Goal: Transaction & Acquisition: Purchase product/service

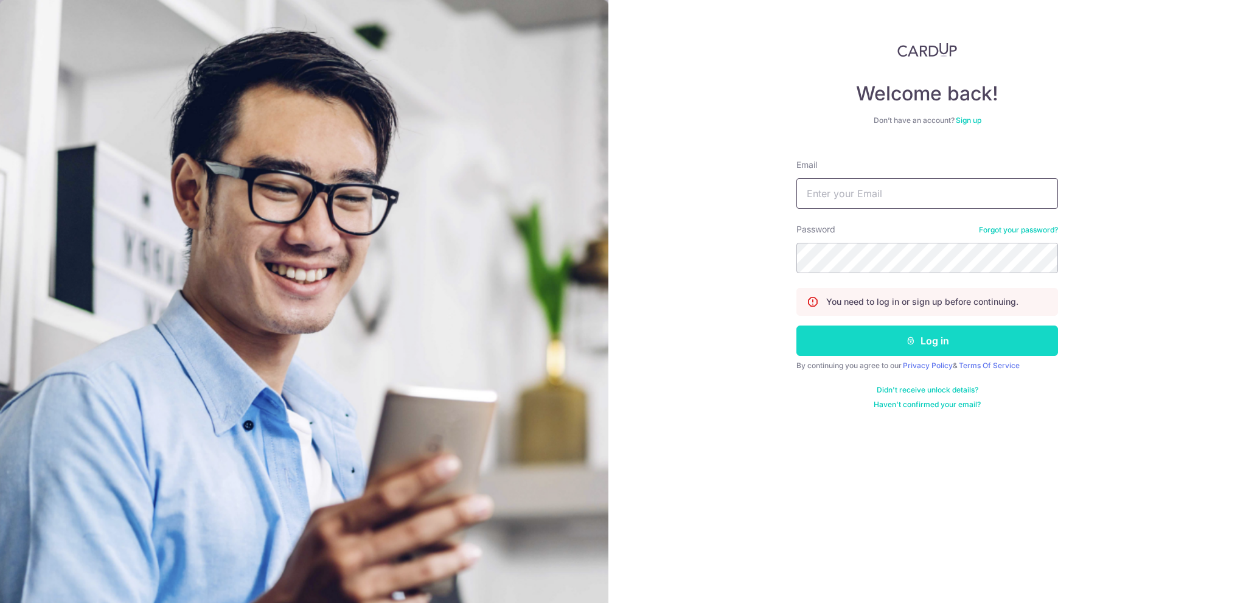
type input "[EMAIL_ADDRESS][PERSON_NAME][PERSON_NAME][DOMAIN_NAME]"
click at [927, 345] on button "Log in" at bounding box center [927, 340] width 262 height 30
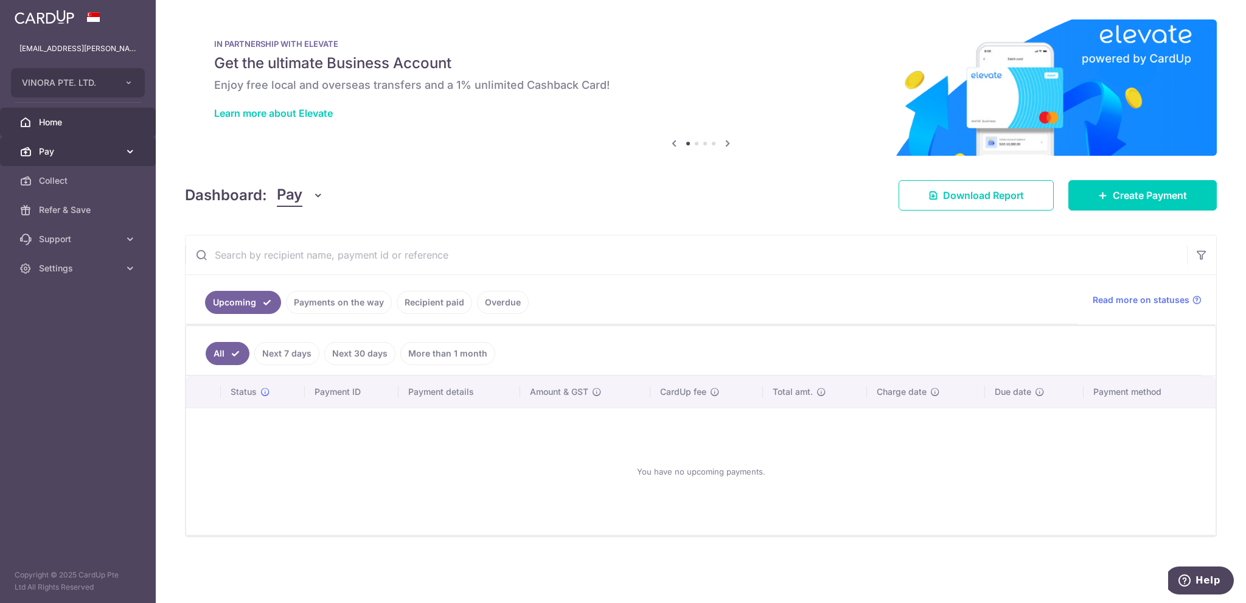
click at [71, 157] on span "Pay" at bounding box center [79, 151] width 80 height 12
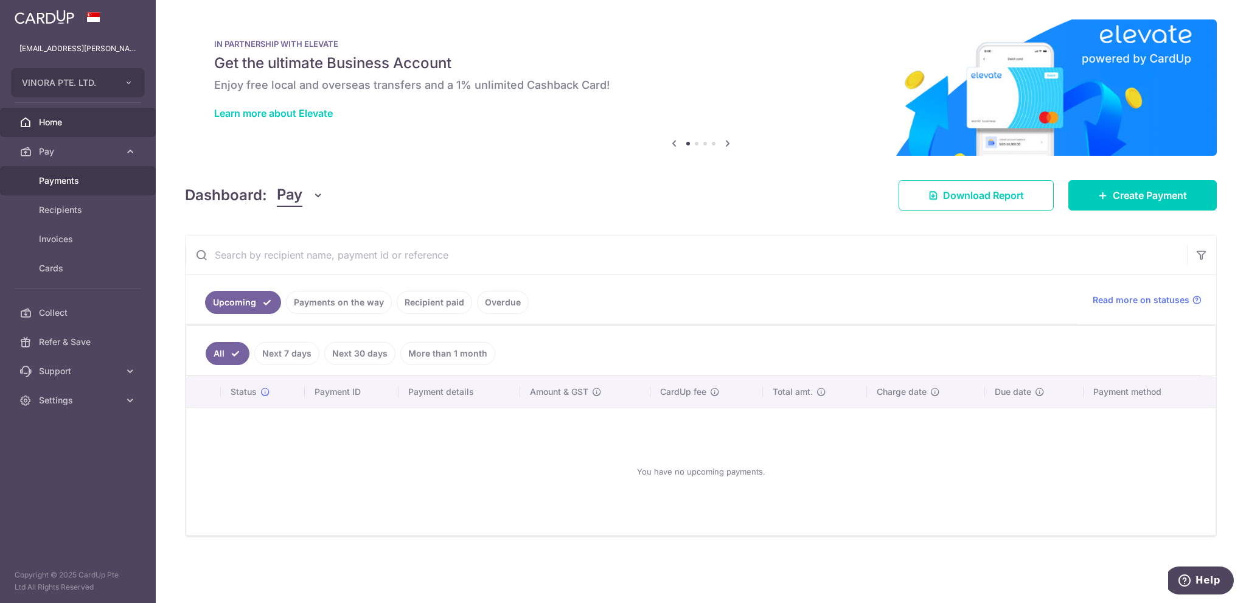
click at [80, 179] on span "Payments" at bounding box center [79, 181] width 80 height 12
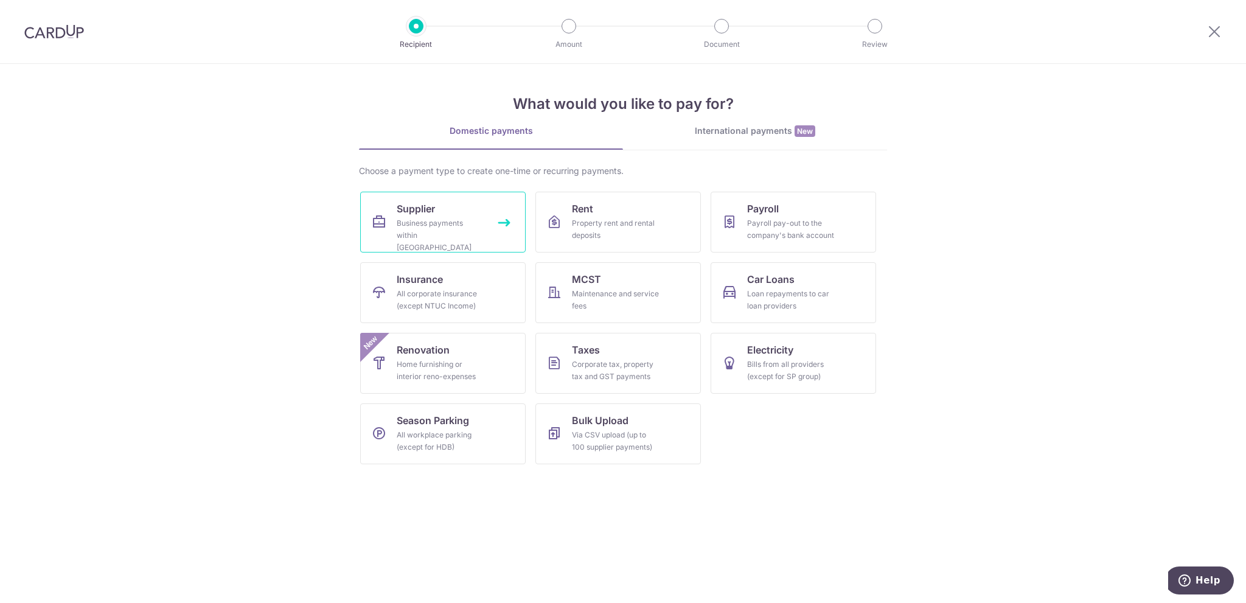
click at [481, 223] on div "Business payments within Singapore" at bounding box center [441, 235] width 88 height 36
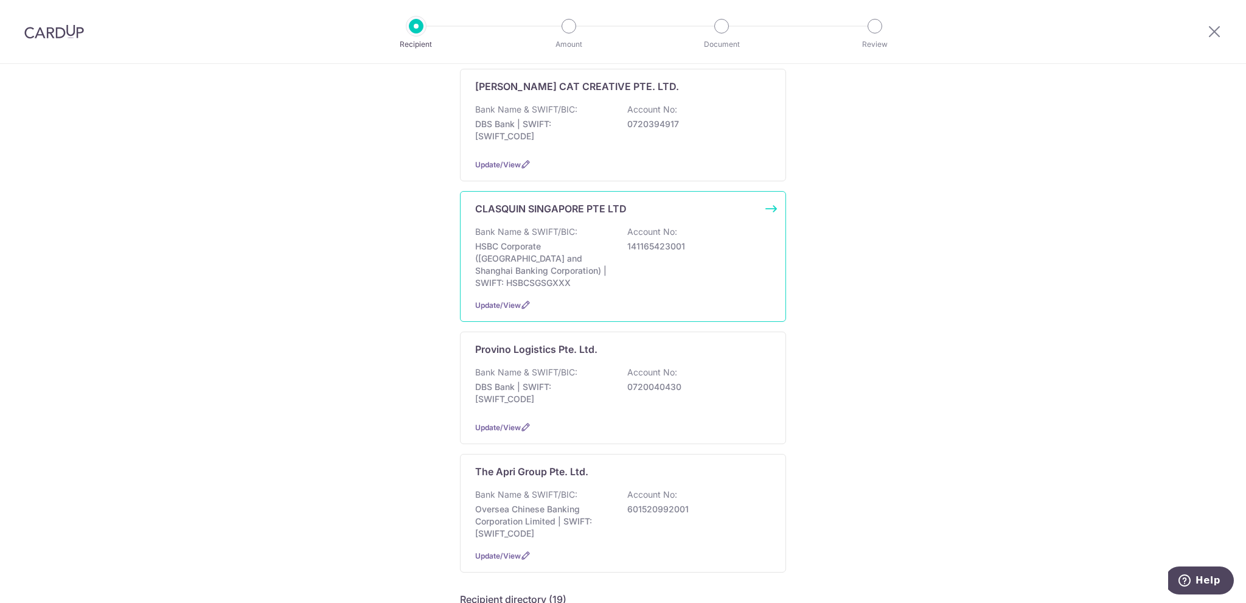
scroll to position [203, 0]
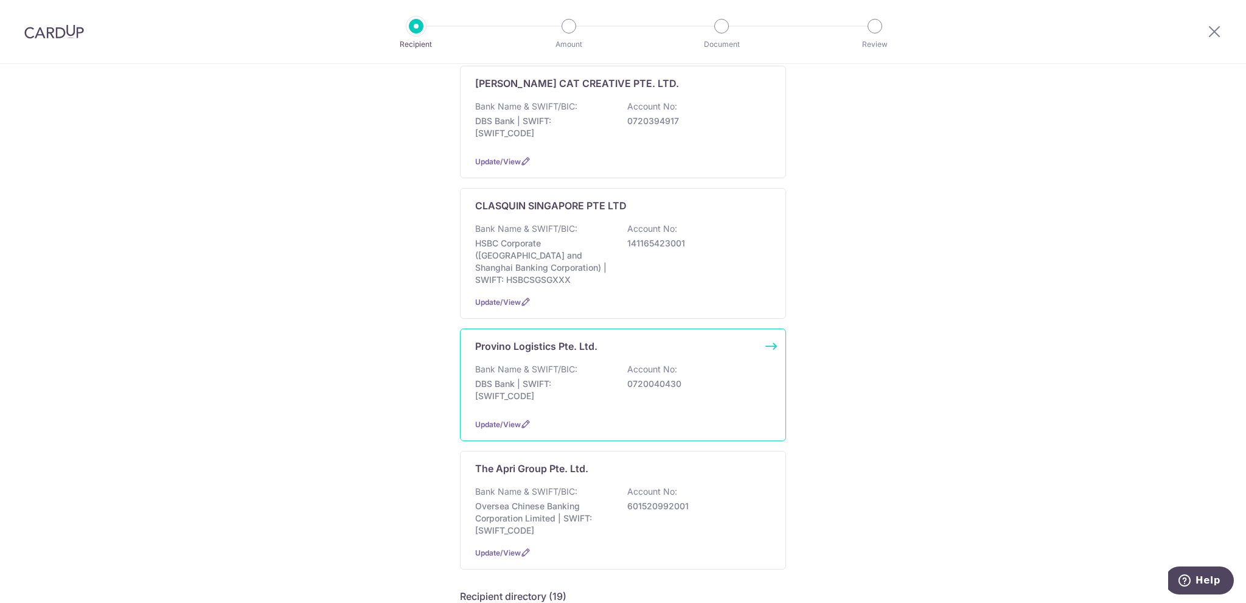
click at [602, 378] on p "DBS Bank | SWIFT: DBSSSGSGXXX" at bounding box center [543, 390] width 136 height 24
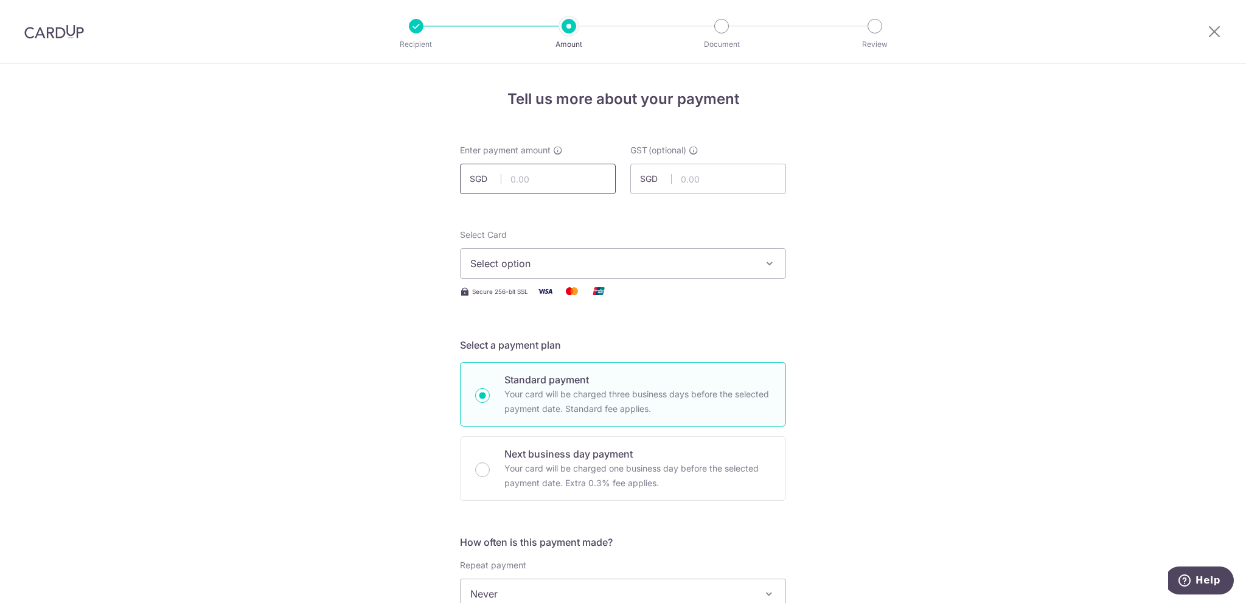
click at [535, 186] on input "text" at bounding box center [538, 179] width 156 height 30
paste input "2,705.34"
type input "2,705.34"
click at [549, 237] on div "Select Card Select option Add credit card Your Cards **** 7414 **** 0614" at bounding box center [623, 254] width 326 height 50
click at [561, 267] on span "Select option" at bounding box center [611, 263] width 283 height 15
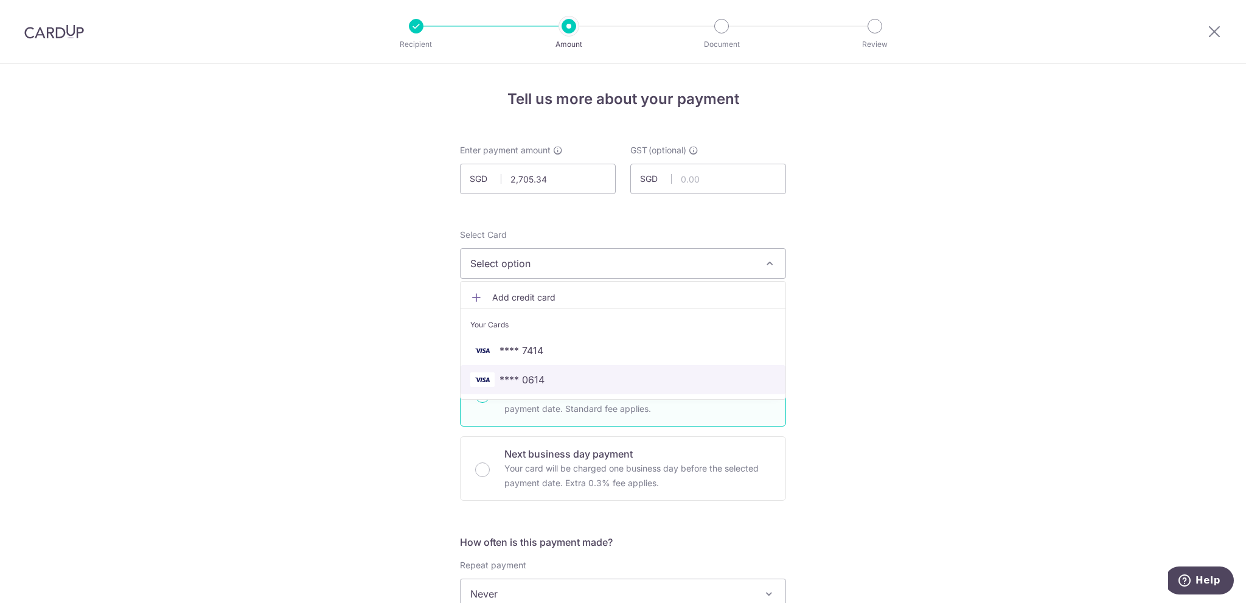
click at [574, 372] on span "**** 0614" at bounding box center [622, 379] width 305 height 15
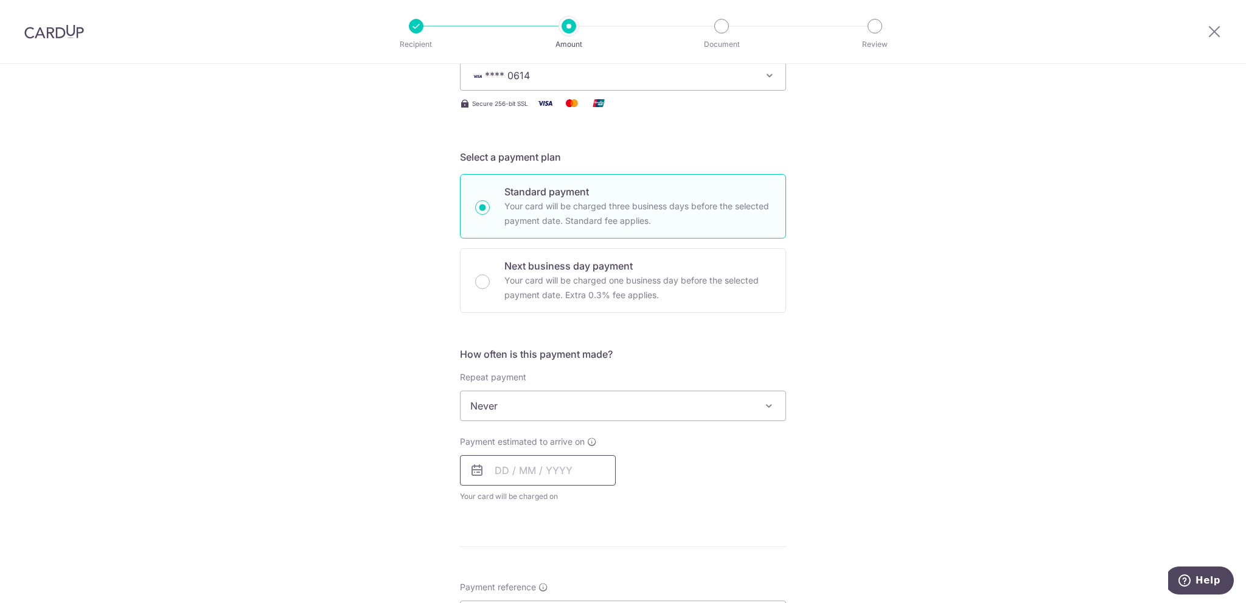
scroll to position [203, 0]
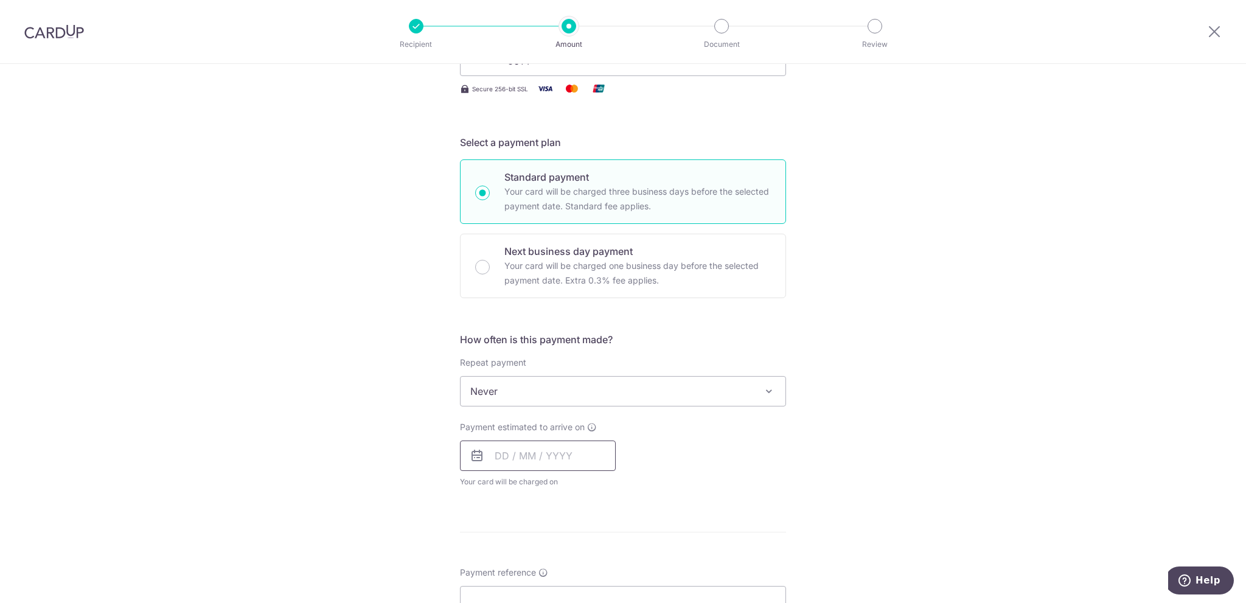
click at [544, 457] on input "text" at bounding box center [538, 455] width 156 height 30
click at [530, 588] on link "14" at bounding box center [533, 590] width 19 height 19
type input "14/10/2025"
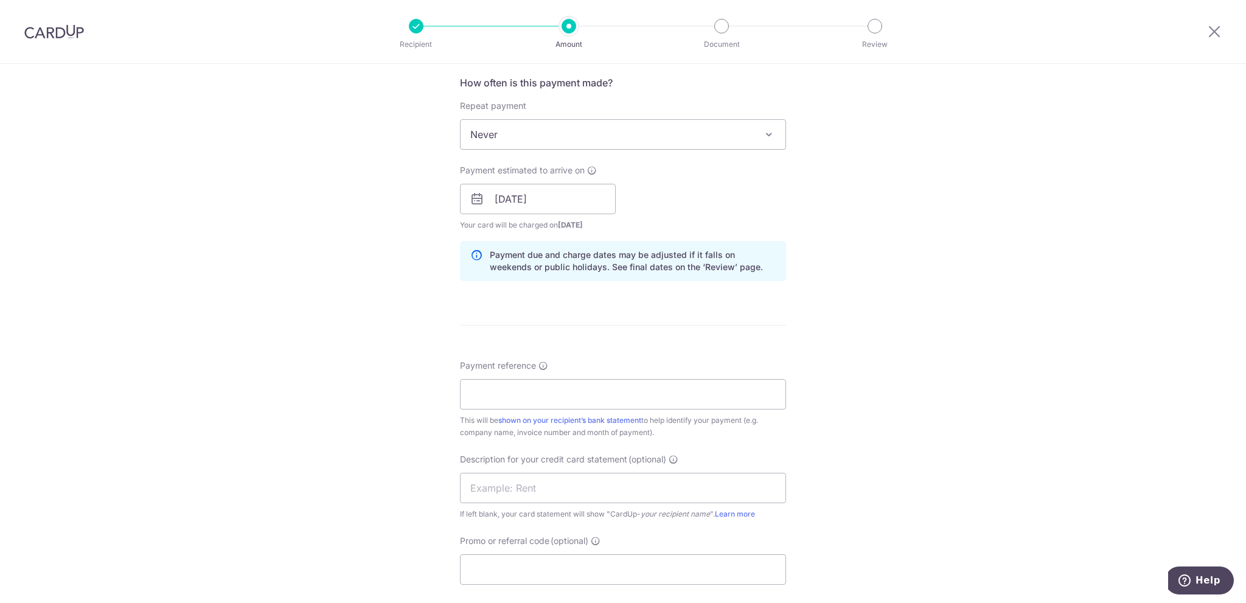
scroll to position [527, 0]
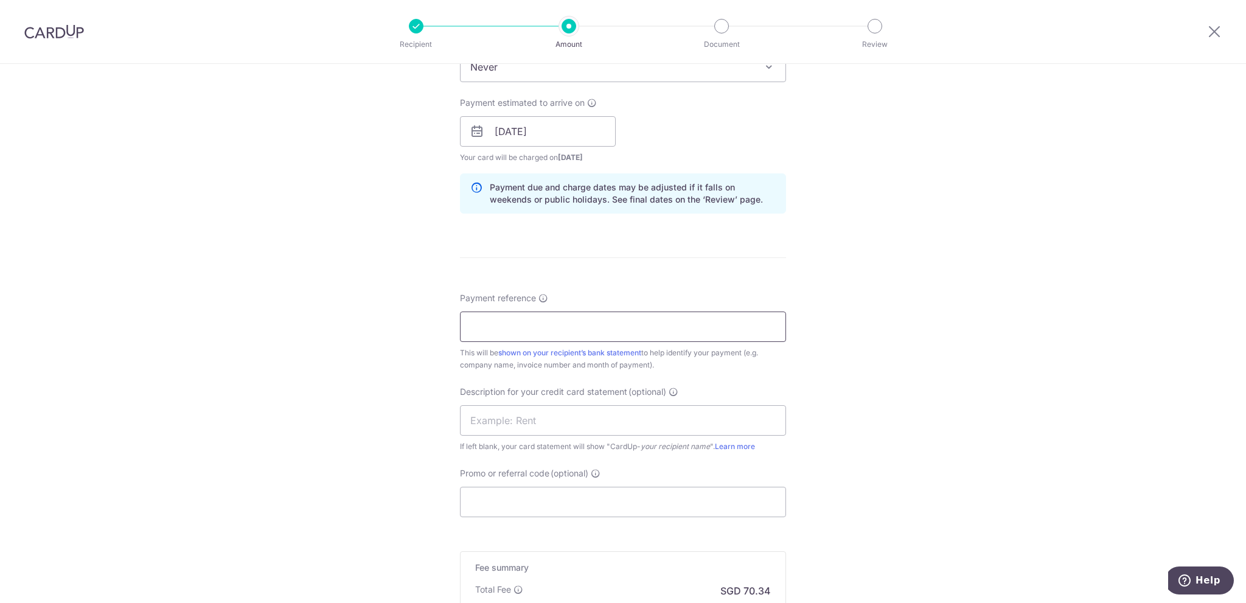
click at [546, 329] on input "Payment reference" at bounding box center [623, 326] width 326 height 30
click at [627, 328] on input "VINORA Jul-Aug Invoices" at bounding box center [623, 326] width 326 height 30
type input "VINORA Jul-Aug Invoices"
click at [589, 410] on input "text" at bounding box center [623, 420] width 326 height 30
type input "P"
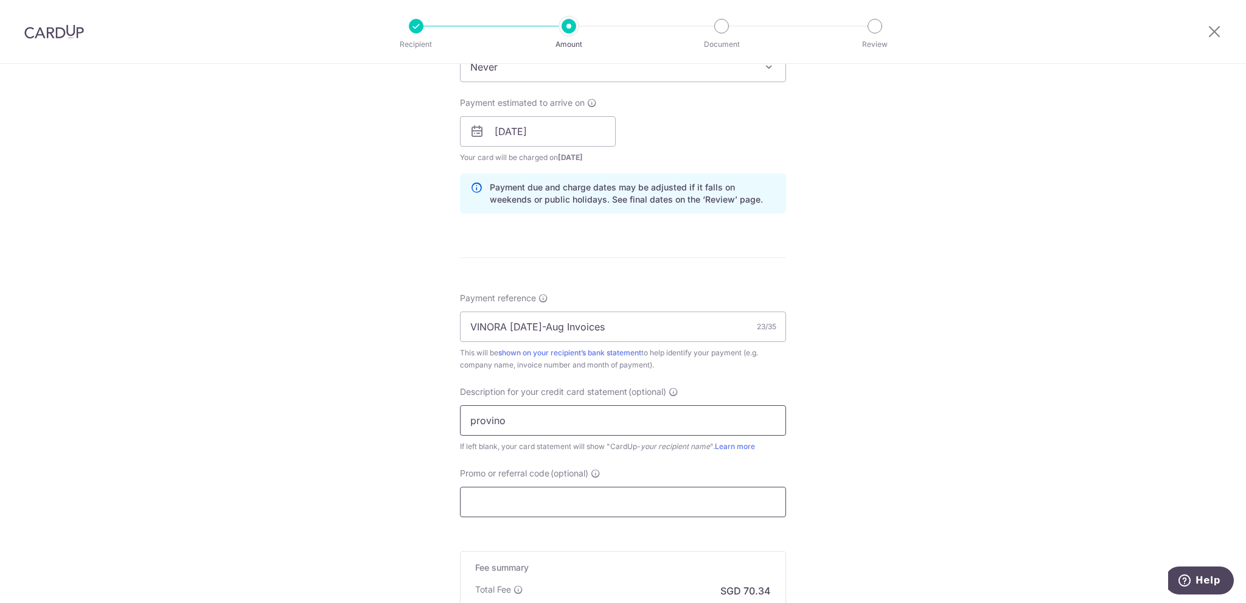
type input "provino"
click at [575, 501] on input "Promo or referral code (optional)" at bounding box center [623, 502] width 326 height 30
click at [516, 498] on input "Promo or referral code (optional)" at bounding box center [623, 502] width 326 height 30
paste input "BOFF185"
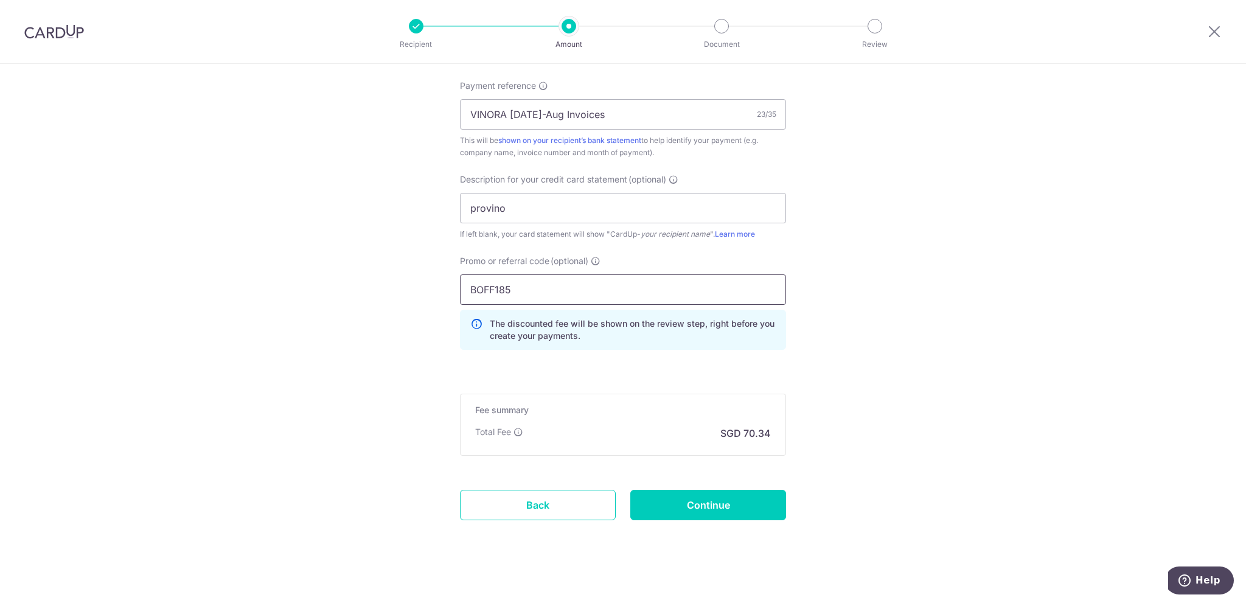
scroll to position [745, 0]
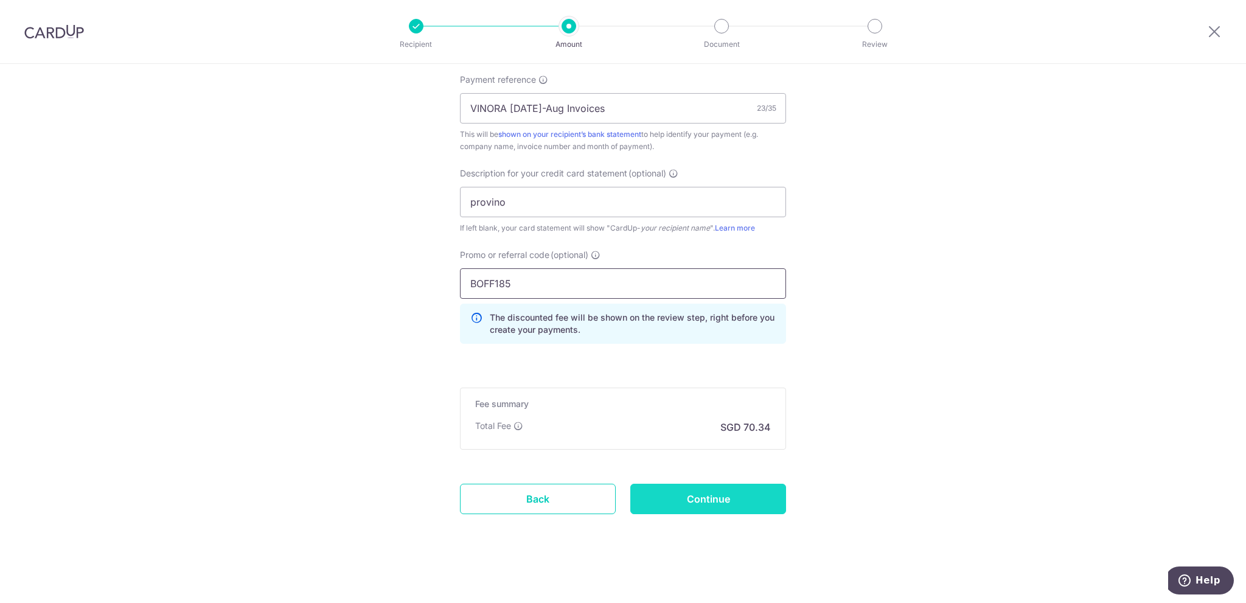
type input "BOFF185"
click at [708, 494] on input "Continue" at bounding box center [708, 499] width 156 height 30
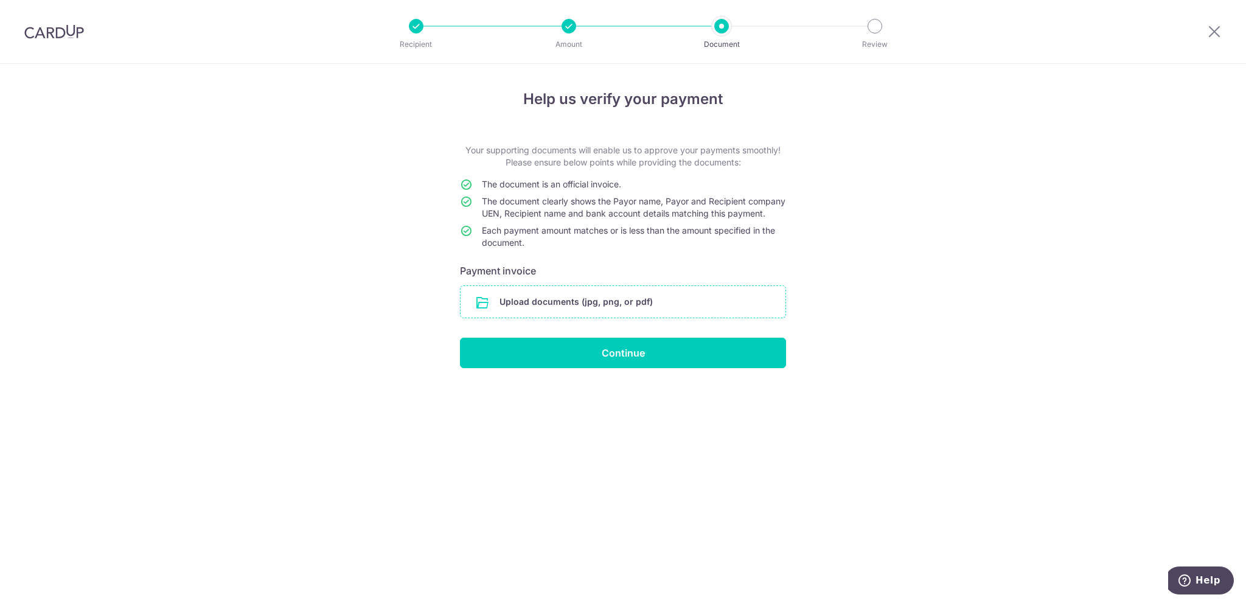
click at [590, 314] on input "file" at bounding box center [622, 302] width 325 height 32
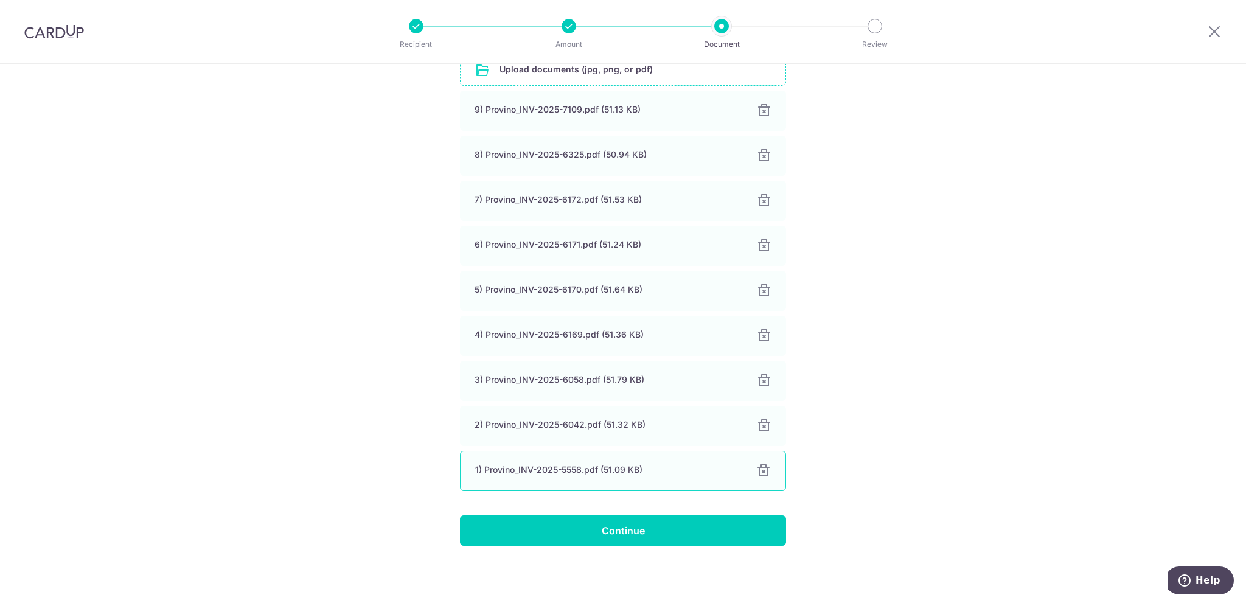
scroll to position [243, 0]
click at [617, 527] on input "Continue" at bounding box center [623, 530] width 326 height 30
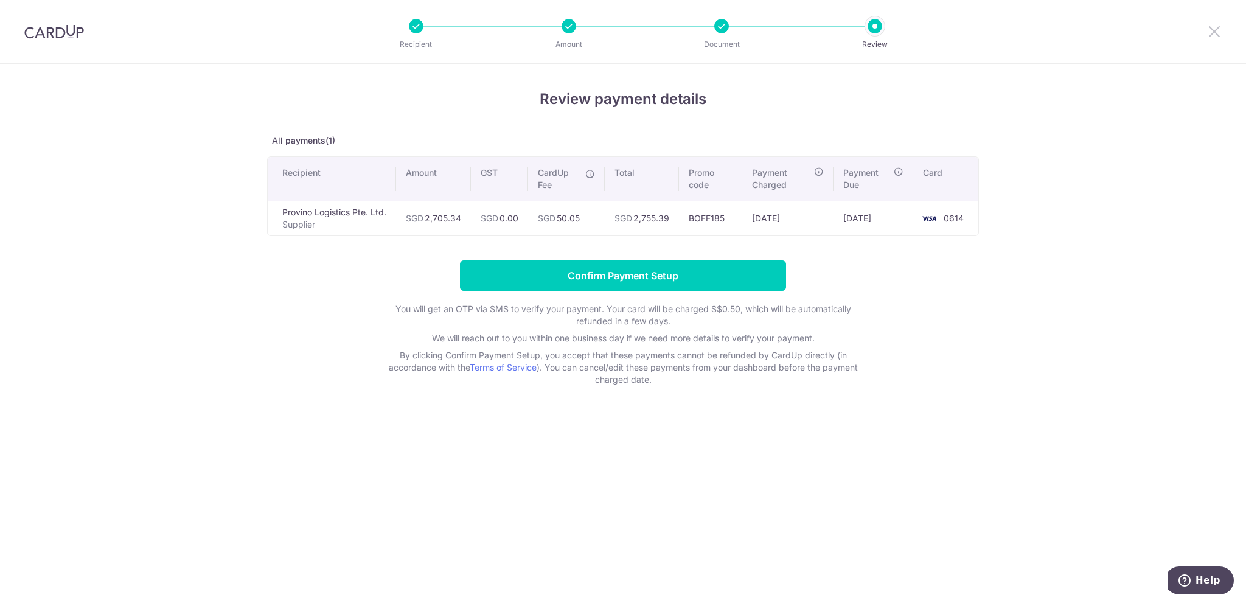
click at [1208, 30] on icon at bounding box center [1214, 31] width 15 height 15
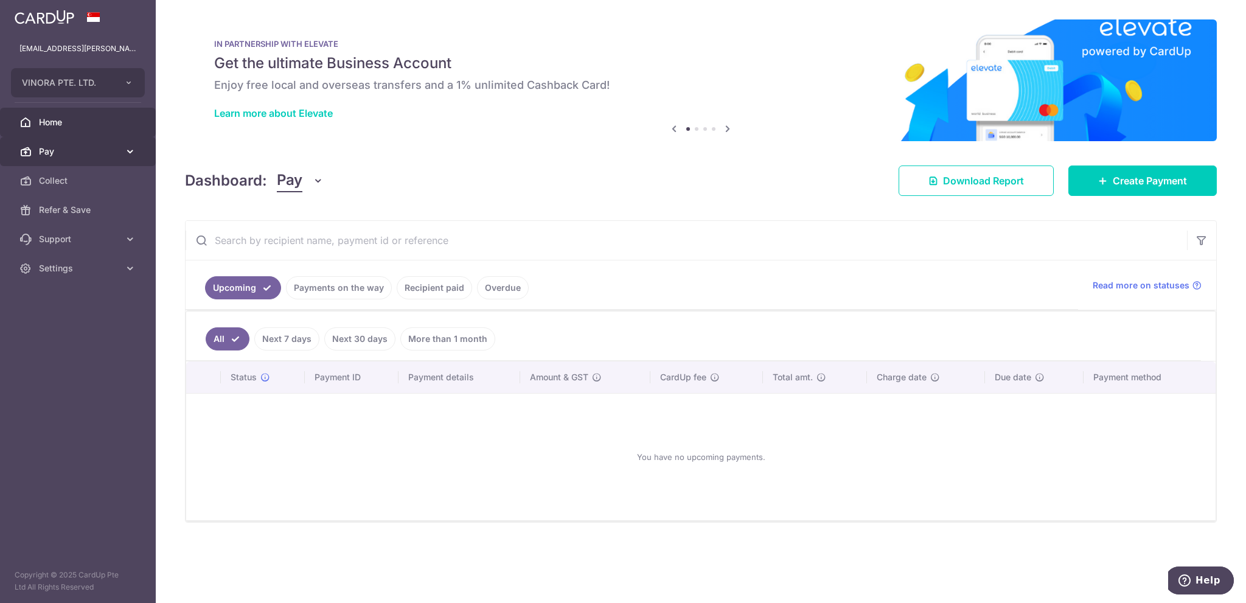
click at [77, 155] on span "Pay" at bounding box center [79, 151] width 80 height 12
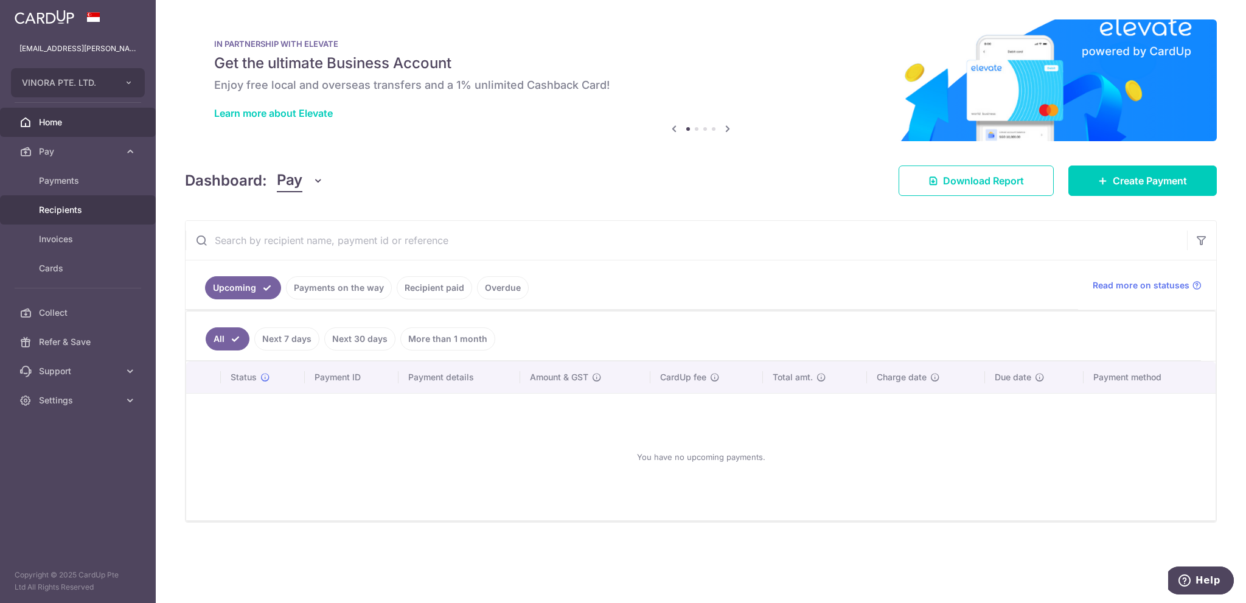
click at [69, 218] on link "Recipients" at bounding box center [78, 209] width 156 height 29
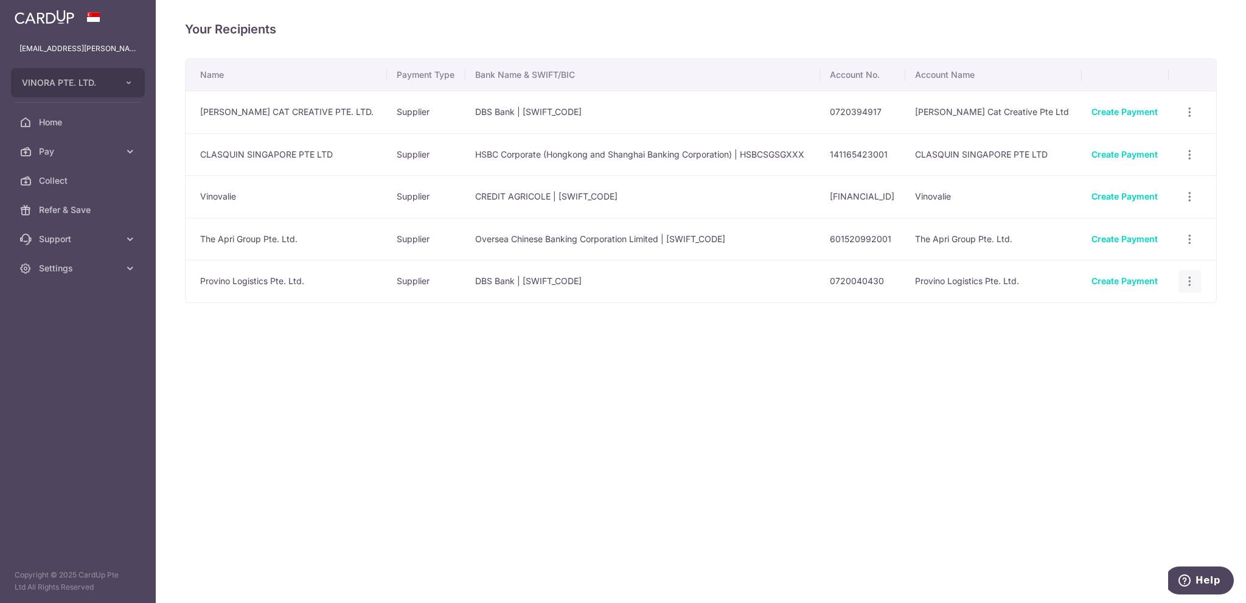
click at [1186, 282] on icon "button" at bounding box center [1189, 281] width 13 height 13
click at [1161, 308] on span "View/Edit" at bounding box center [1149, 315] width 83 height 15
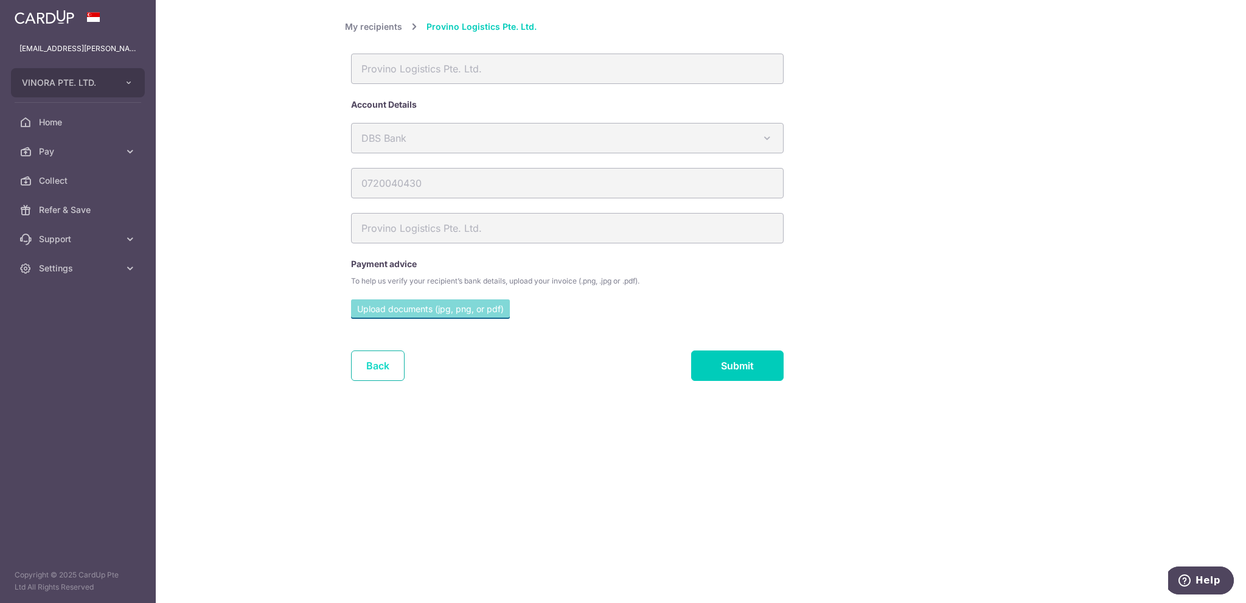
click at [367, 363] on link "Back" at bounding box center [378, 365] width 54 height 30
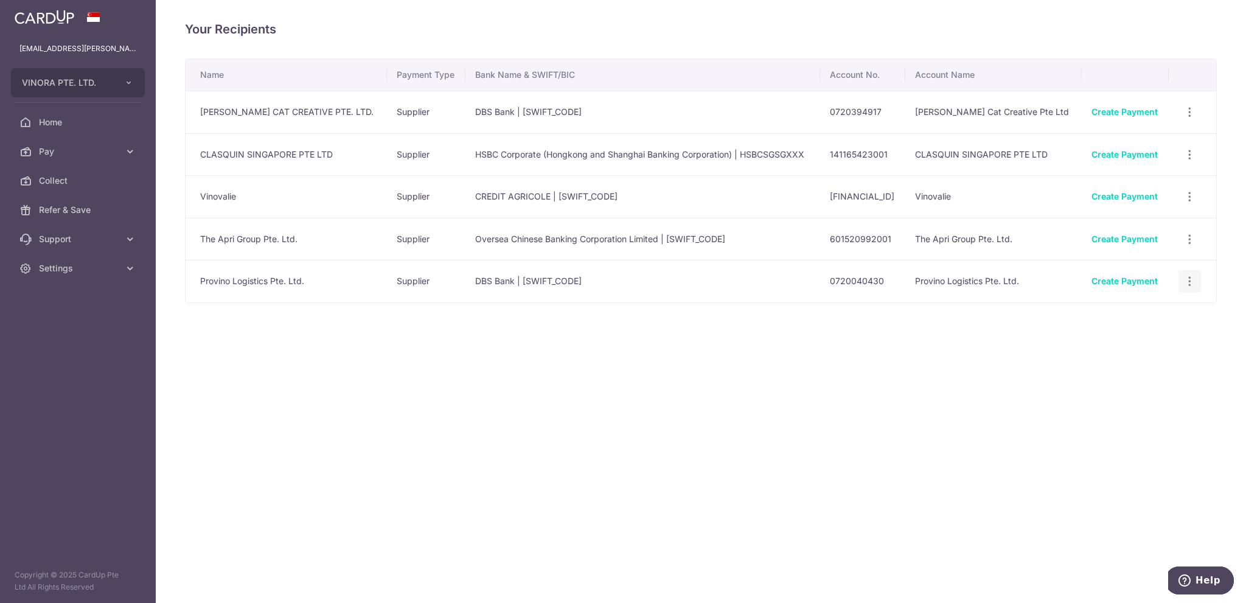
click at [1187, 279] on icon "button" at bounding box center [1189, 281] width 13 height 13
click at [1145, 345] on span "Linked Payments" at bounding box center [1147, 344] width 78 height 12
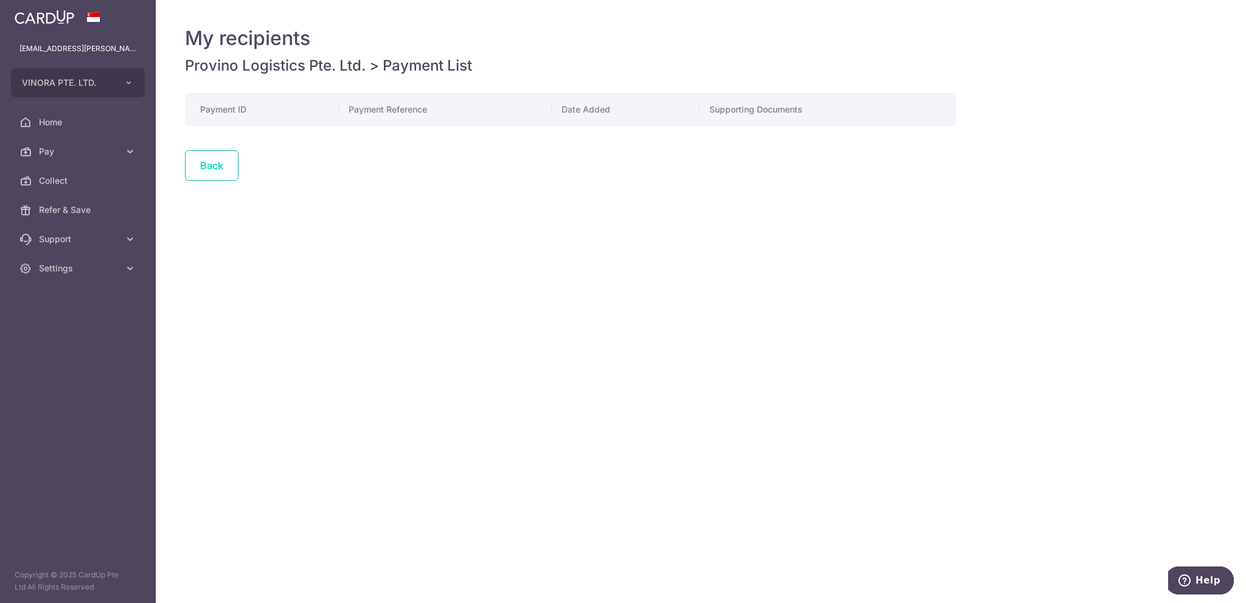
click at [217, 170] on link "Back" at bounding box center [212, 165] width 54 height 30
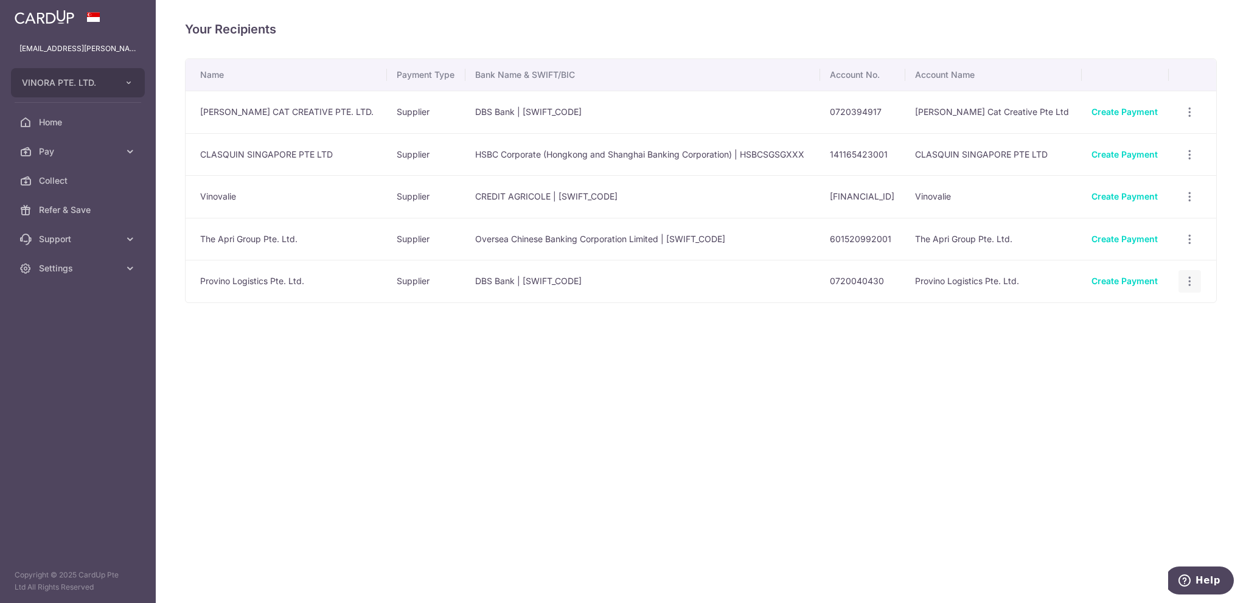
click at [1194, 277] on icon "button" at bounding box center [1189, 281] width 13 height 13
drag, startPoint x: 1134, startPoint y: 308, endPoint x: 1103, endPoint y: 318, distance: 32.5
click at [1132, 308] on span "View/Edit" at bounding box center [1149, 315] width 83 height 15
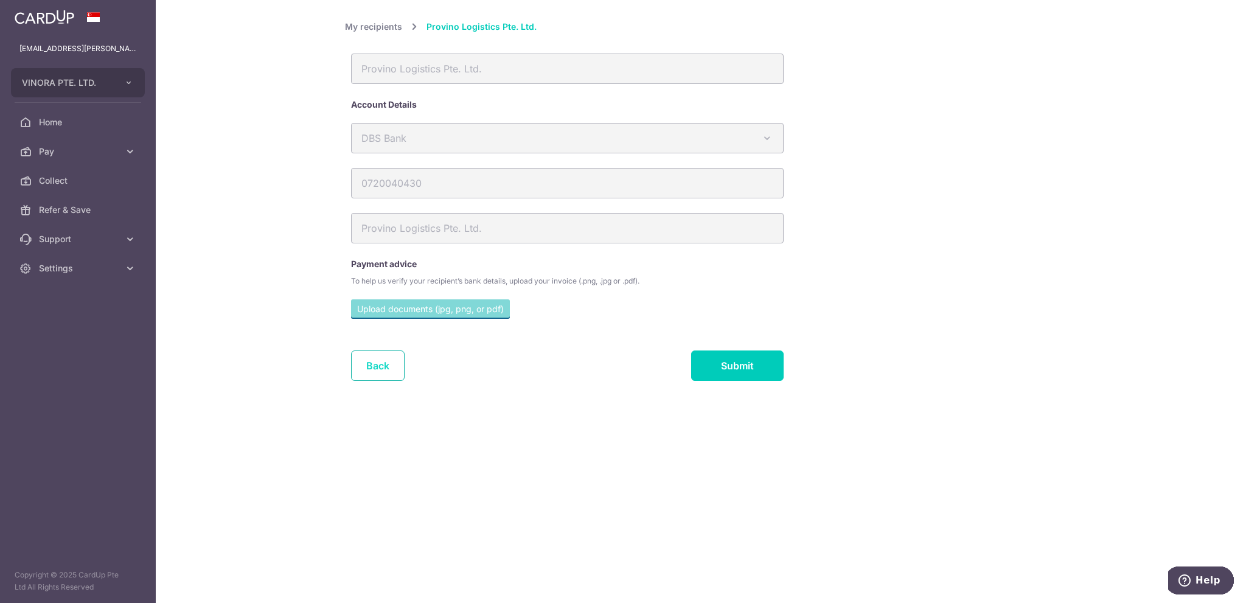
click at [362, 355] on link "Back" at bounding box center [378, 365] width 54 height 30
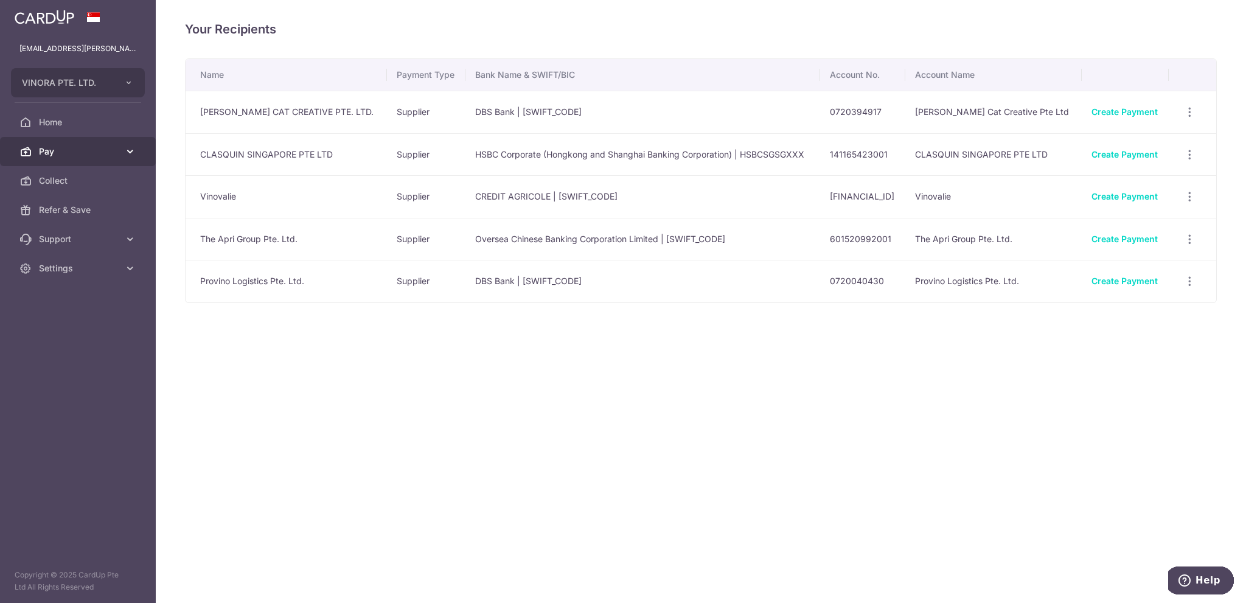
click at [71, 157] on span "Pay" at bounding box center [79, 151] width 80 height 12
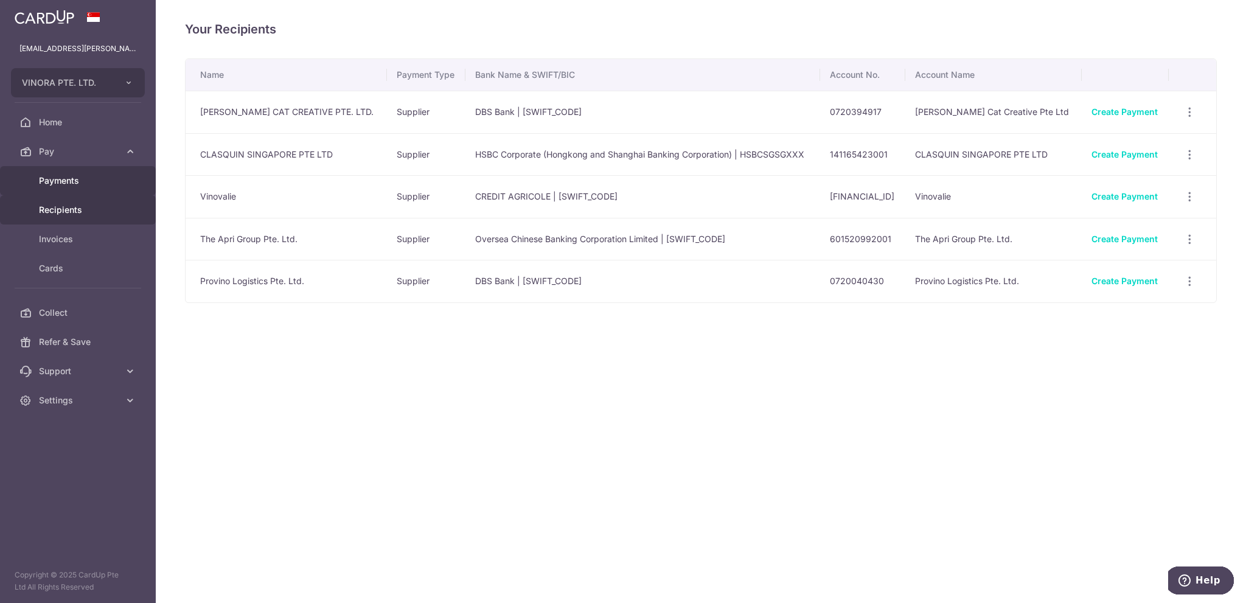
click at [85, 184] on span "Payments" at bounding box center [79, 181] width 80 height 12
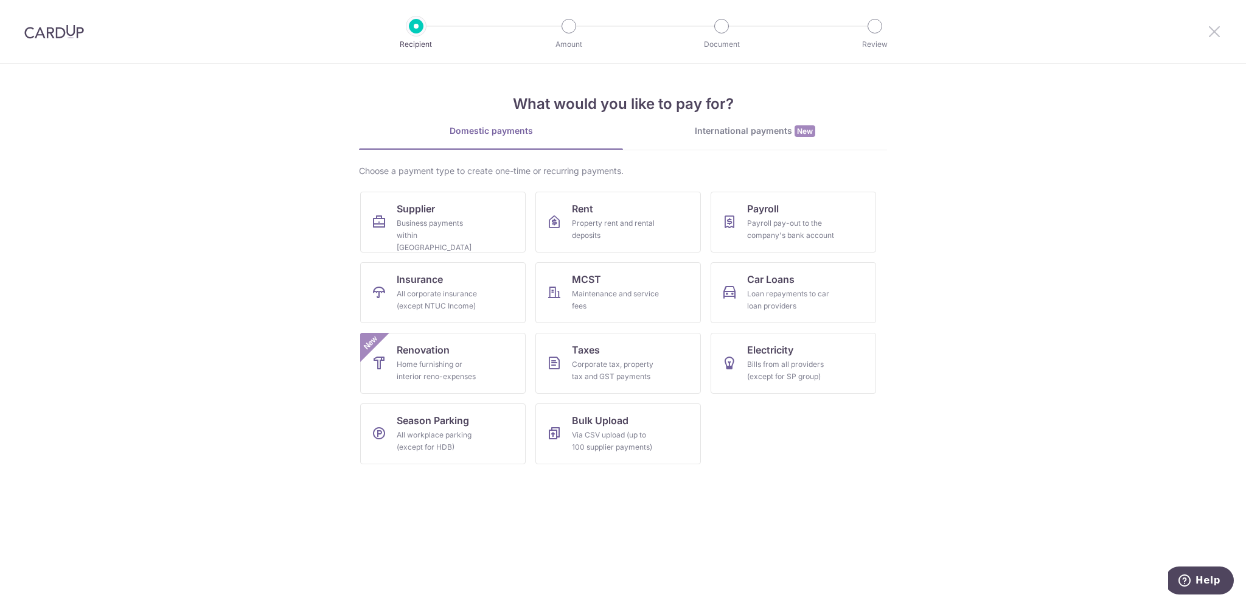
click at [1214, 29] on icon at bounding box center [1214, 31] width 15 height 15
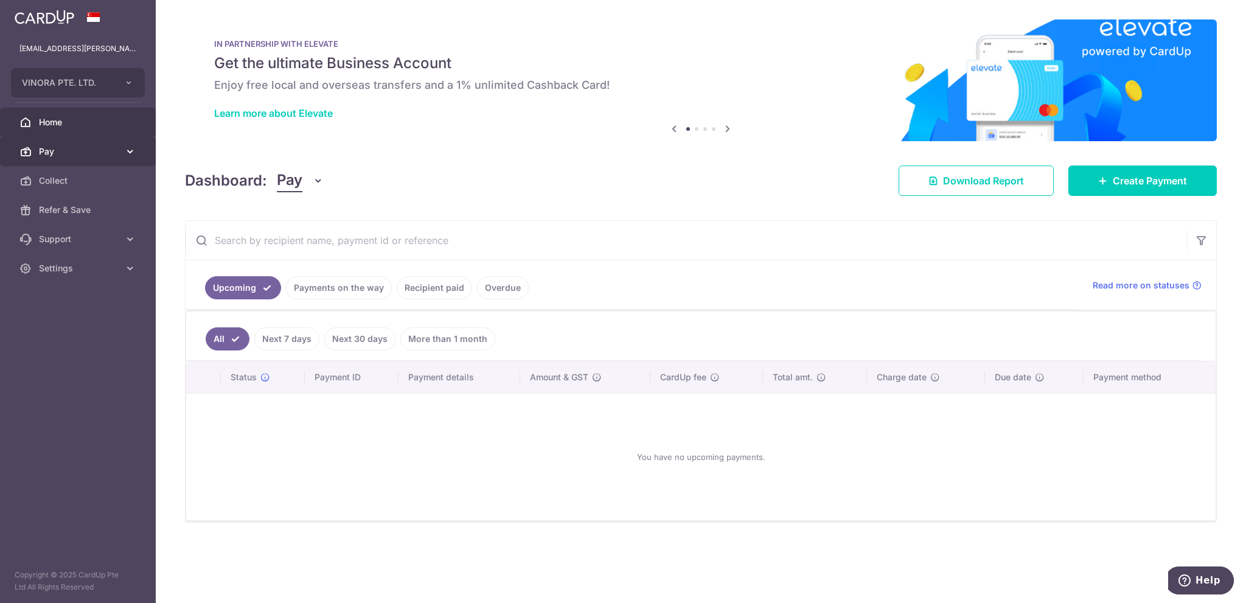
click at [107, 152] on span "Pay" at bounding box center [79, 151] width 80 height 12
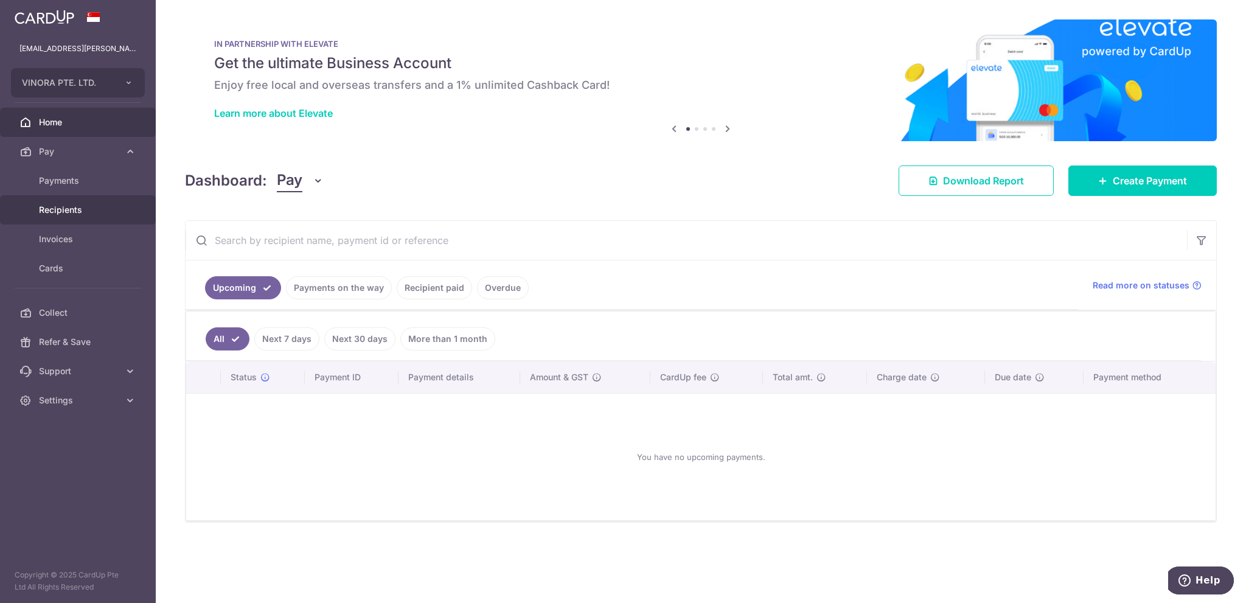
click at [80, 214] on span "Recipients" at bounding box center [79, 210] width 80 height 12
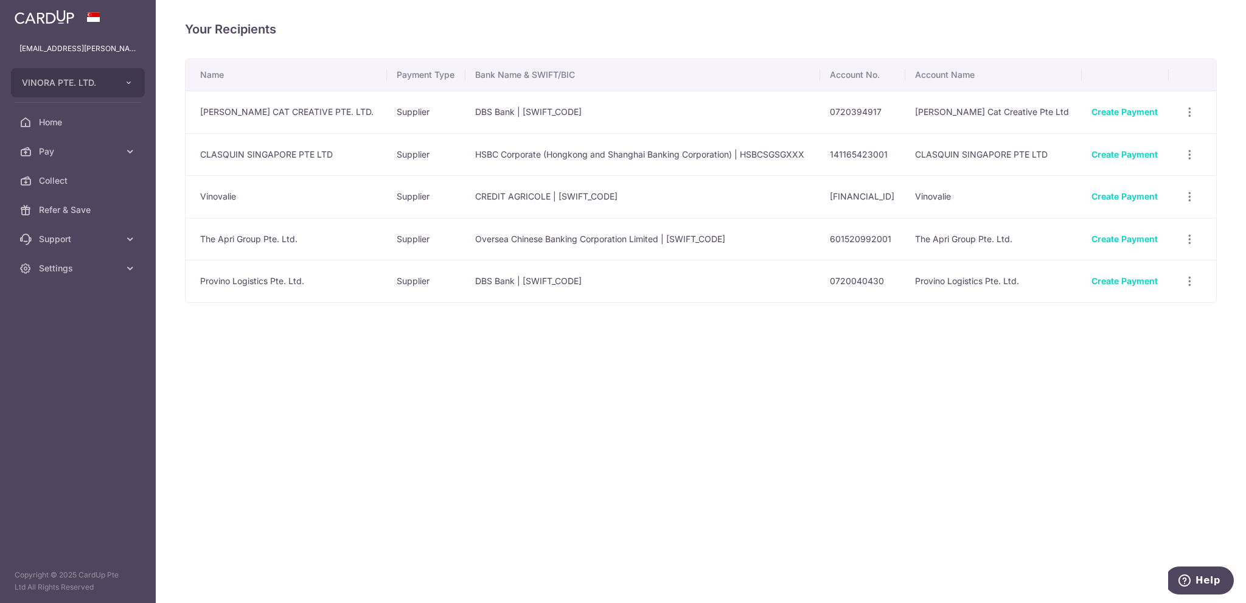
click at [1134, 275] on div "Create Payment" at bounding box center [1125, 281] width 68 height 12
click at [1136, 282] on link "Create Payment" at bounding box center [1124, 281] width 66 height 10
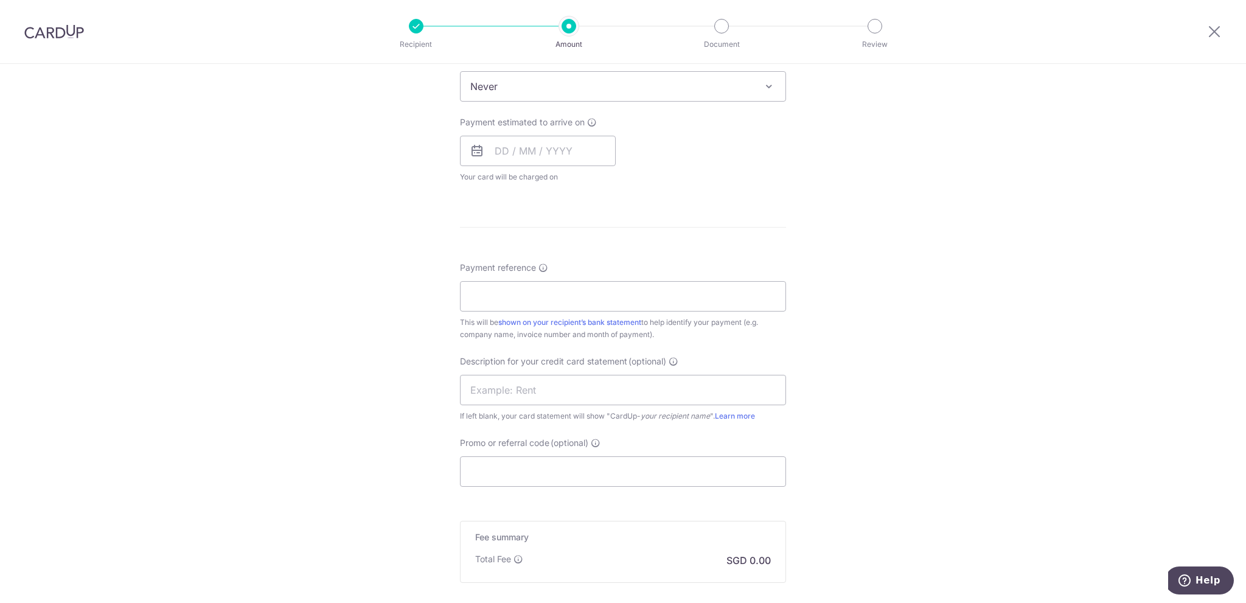
scroll to position [527, 0]
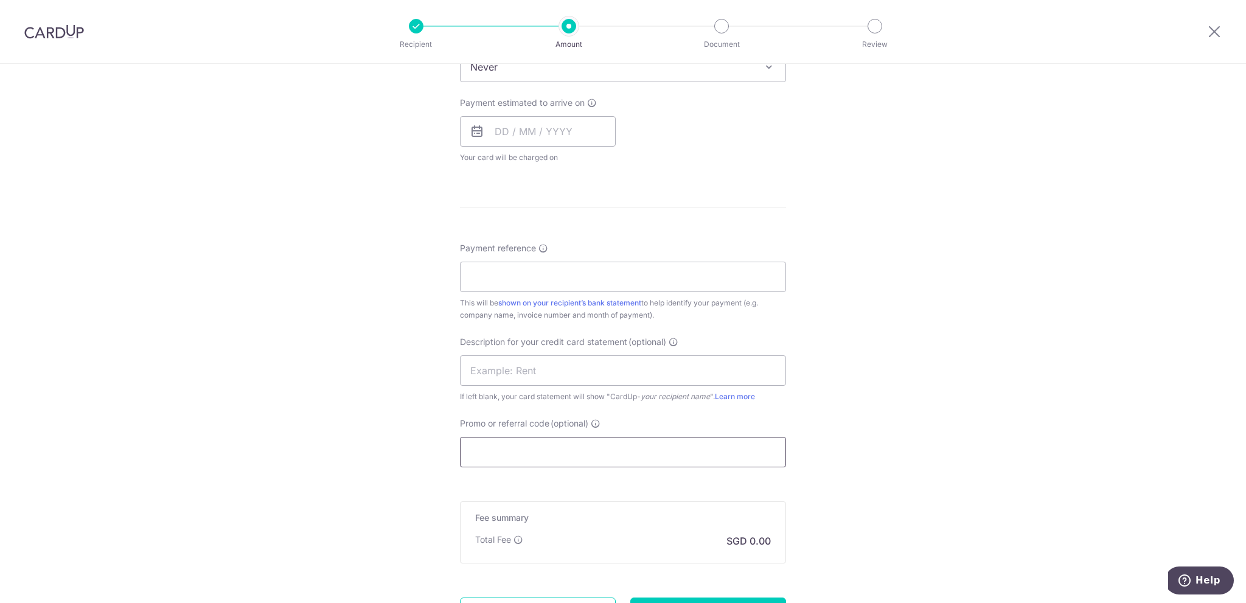
click at [523, 450] on input "Promo or referral code (optional)" at bounding box center [623, 452] width 326 height 30
paste input "BOFF185"
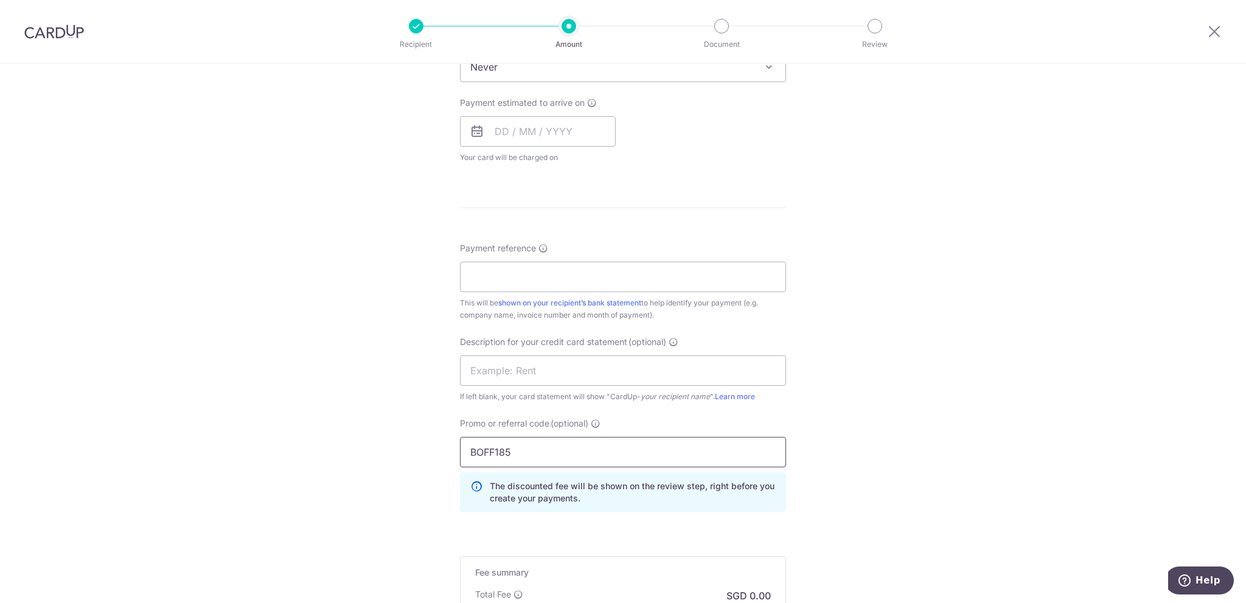
type input "BOFF185"
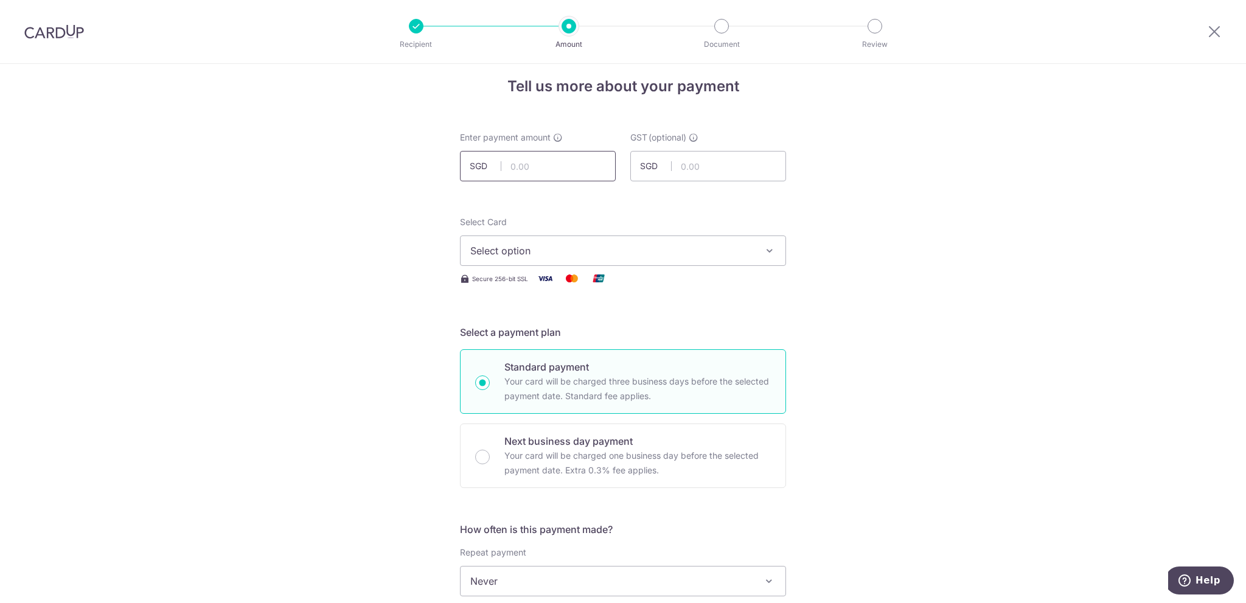
scroll to position [0, 0]
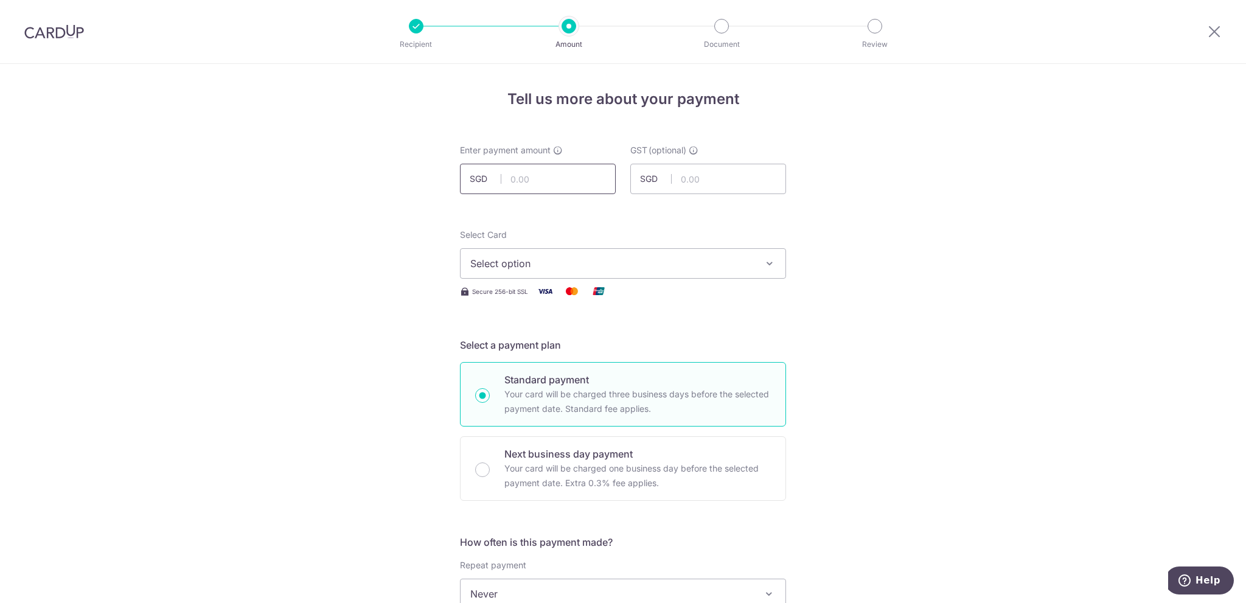
click at [527, 190] on input "text" at bounding box center [538, 179] width 156 height 30
paste input "2,705.34"
type input "2,705.34"
click at [547, 263] on span "Select option" at bounding box center [611, 263] width 283 height 15
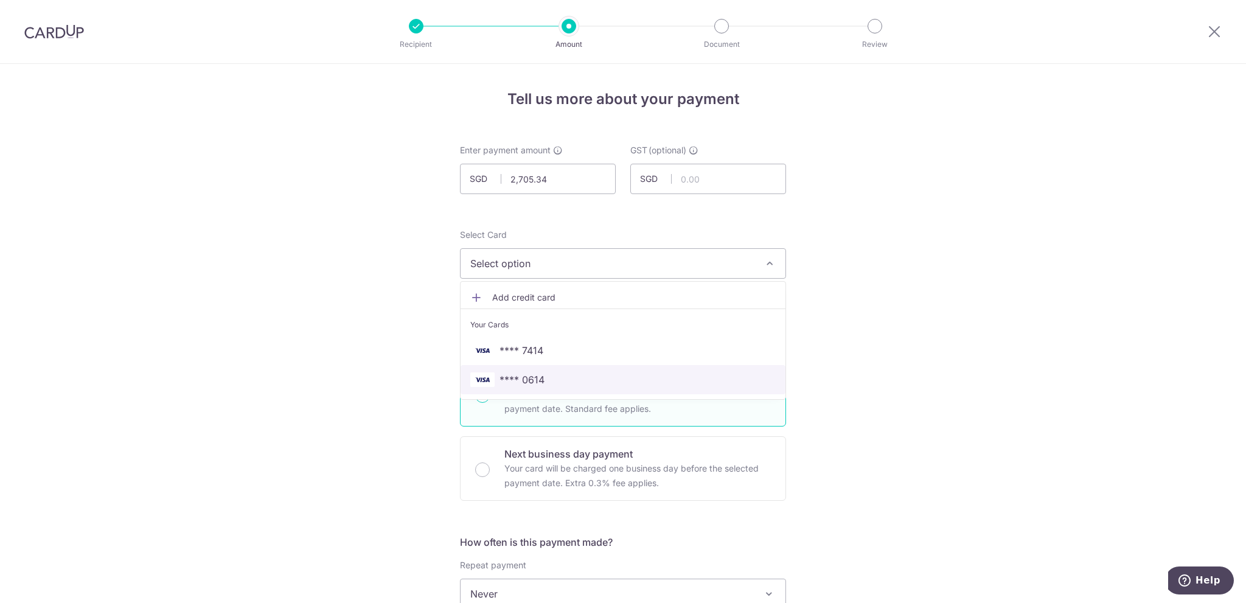
click at [554, 368] on link "**** 0614" at bounding box center [622, 379] width 325 height 29
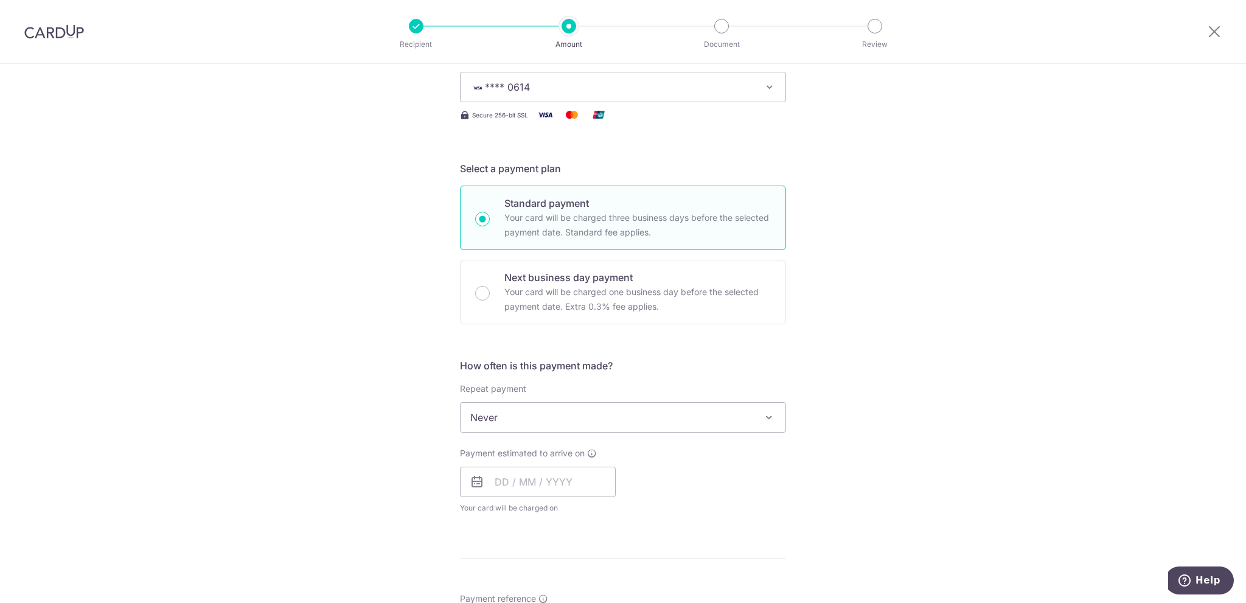
scroll to position [203, 0]
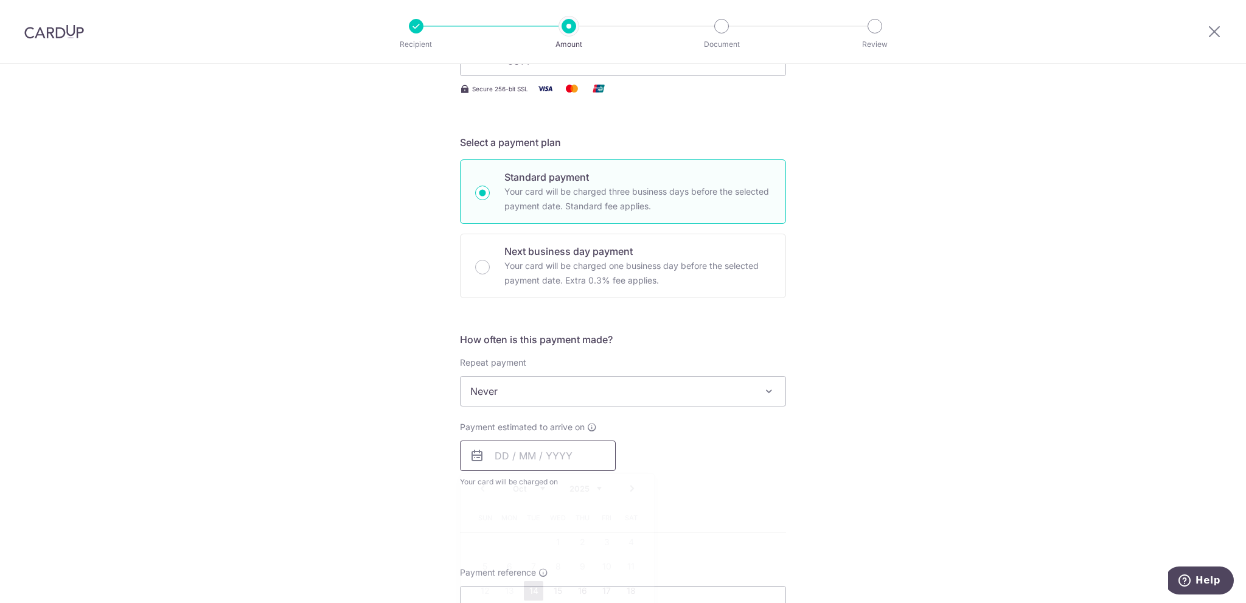
click at [533, 452] on input "text" at bounding box center [538, 455] width 156 height 30
click at [535, 586] on link "14" at bounding box center [533, 590] width 19 height 19
type input "[DATE]"
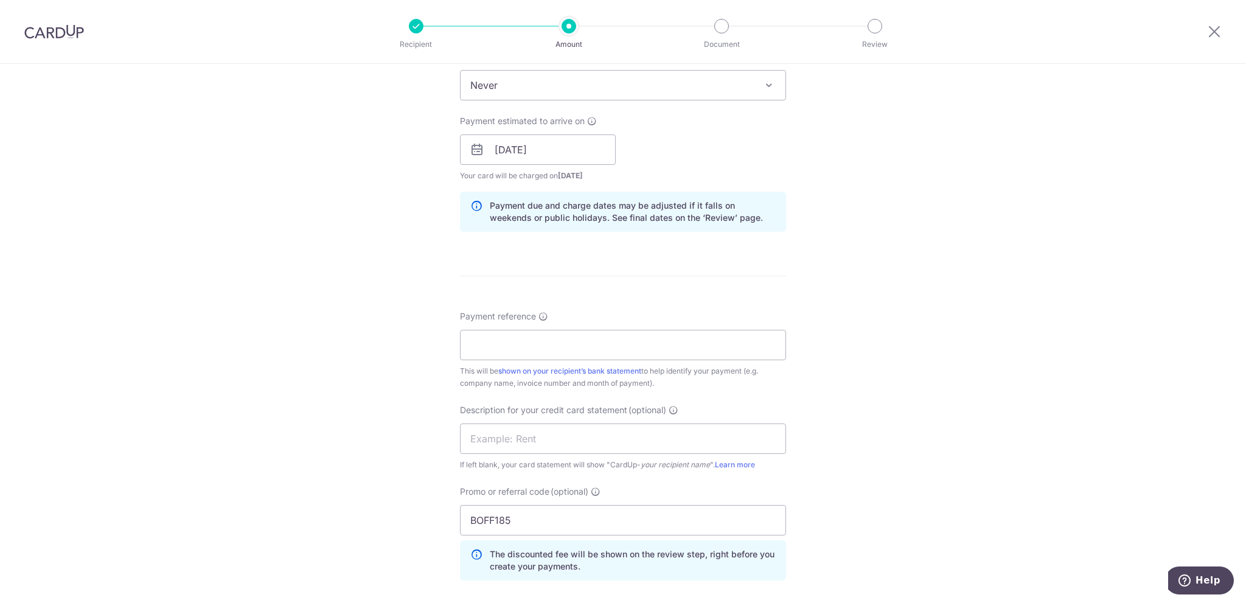
scroll to position [527, 0]
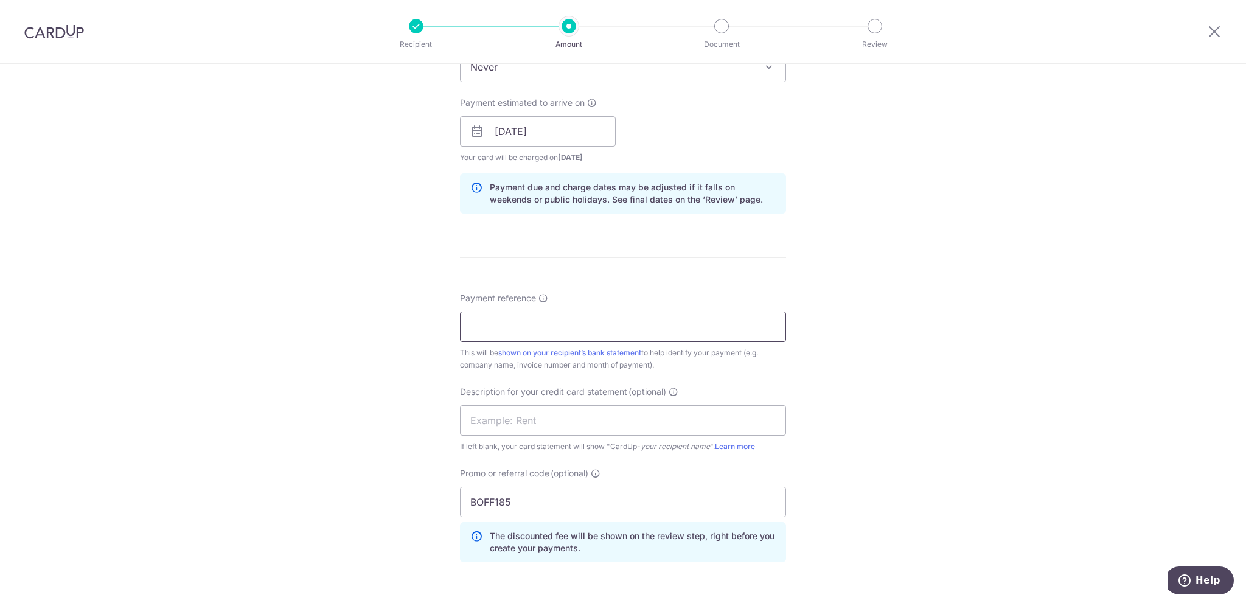
click at [578, 325] on input "Payment reference" at bounding box center [623, 326] width 326 height 30
type input "VINORA [DATE]-Aug Invoices"
click at [610, 419] on input "text" at bounding box center [623, 420] width 326 height 30
type input "provino"
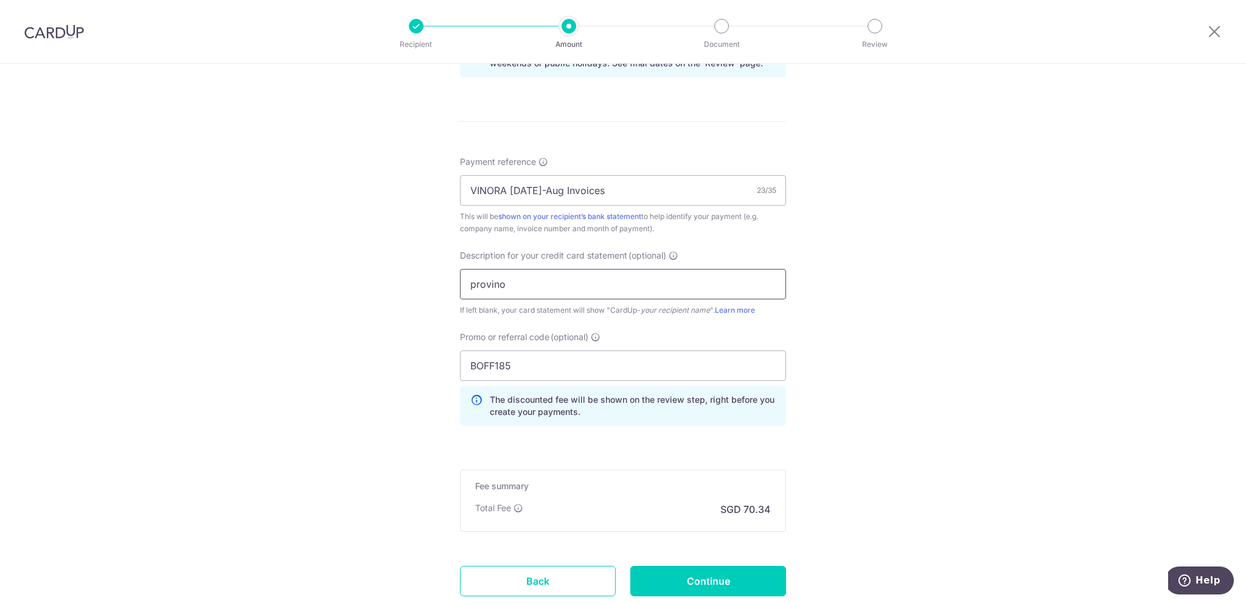
scroll to position [730, 0]
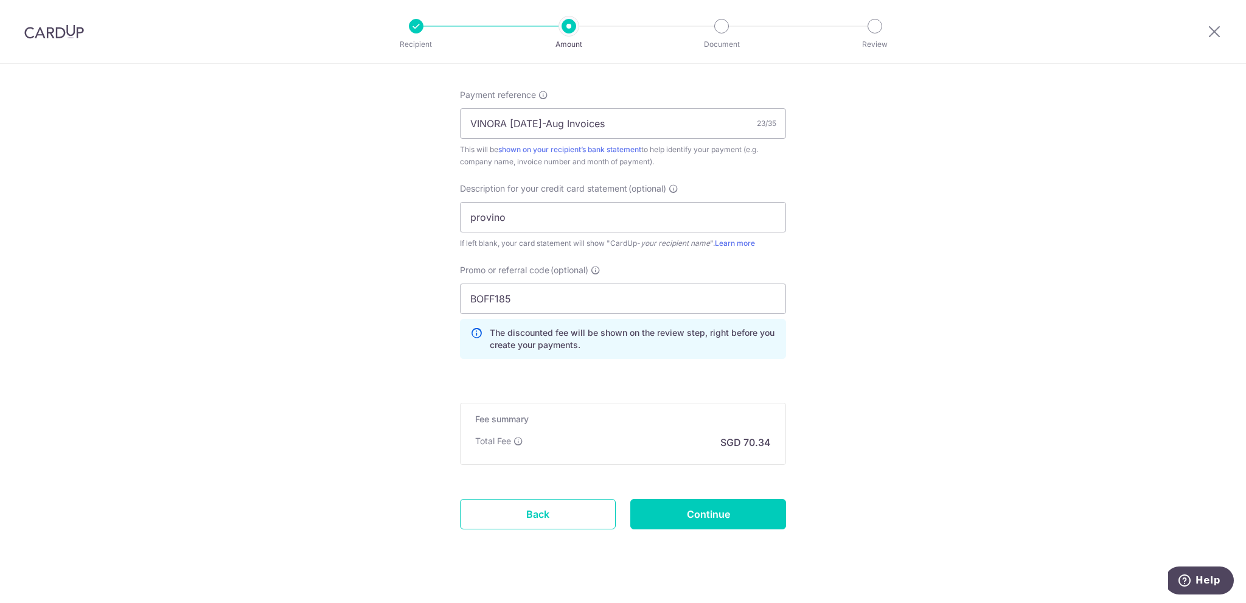
click at [691, 513] on input "Continue" at bounding box center [708, 514] width 156 height 30
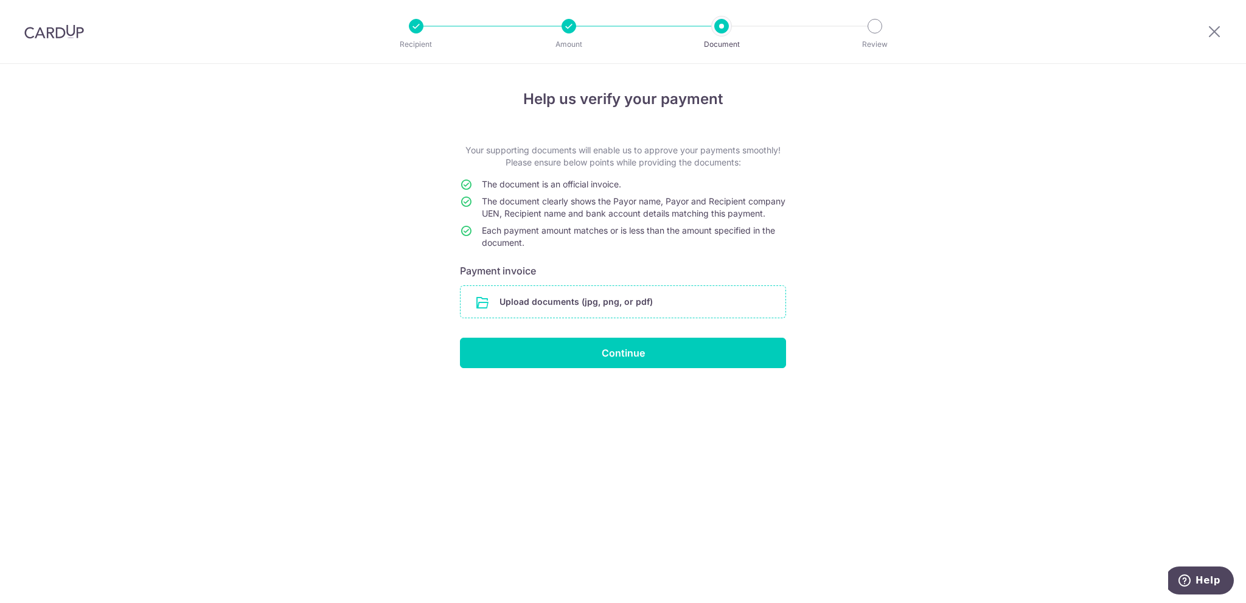
click at [619, 318] on input "file" at bounding box center [622, 302] width 325 height 32
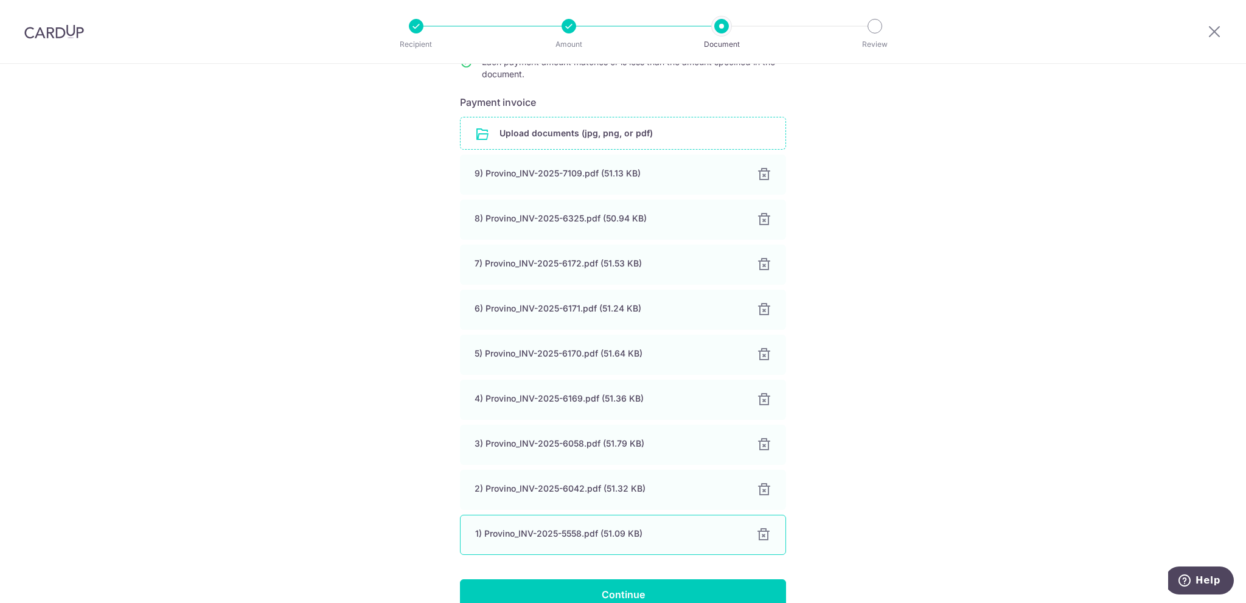
scroll to position [243, 0]
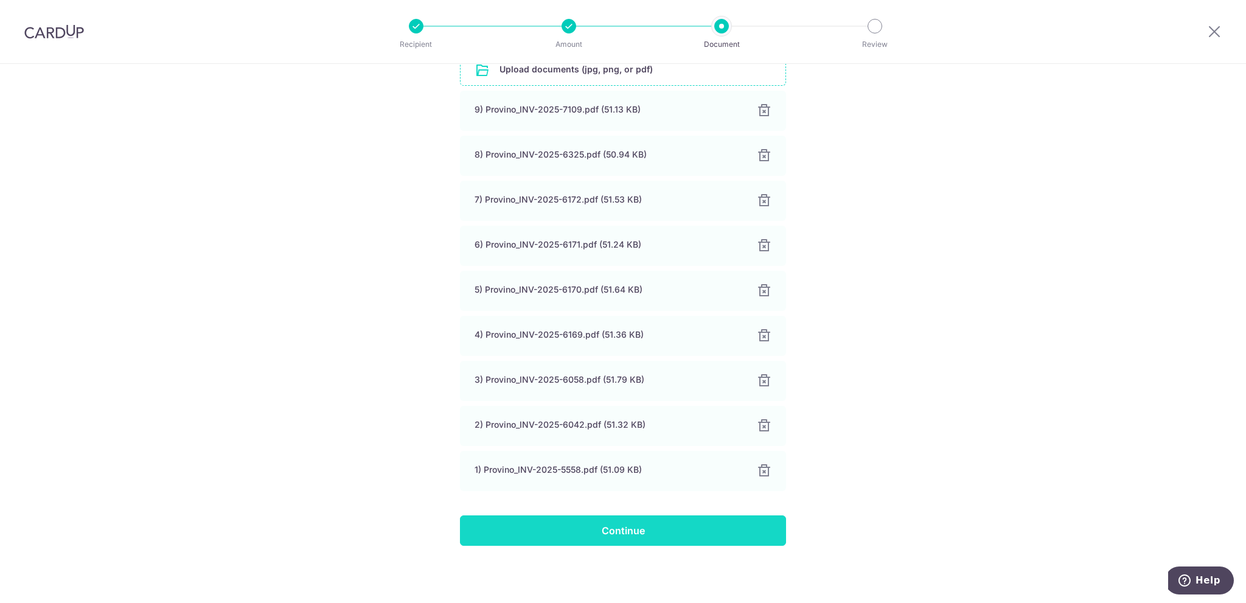
click at [633, 526] on input "Continue" at bounding box center [623, 530] width 326 height 30
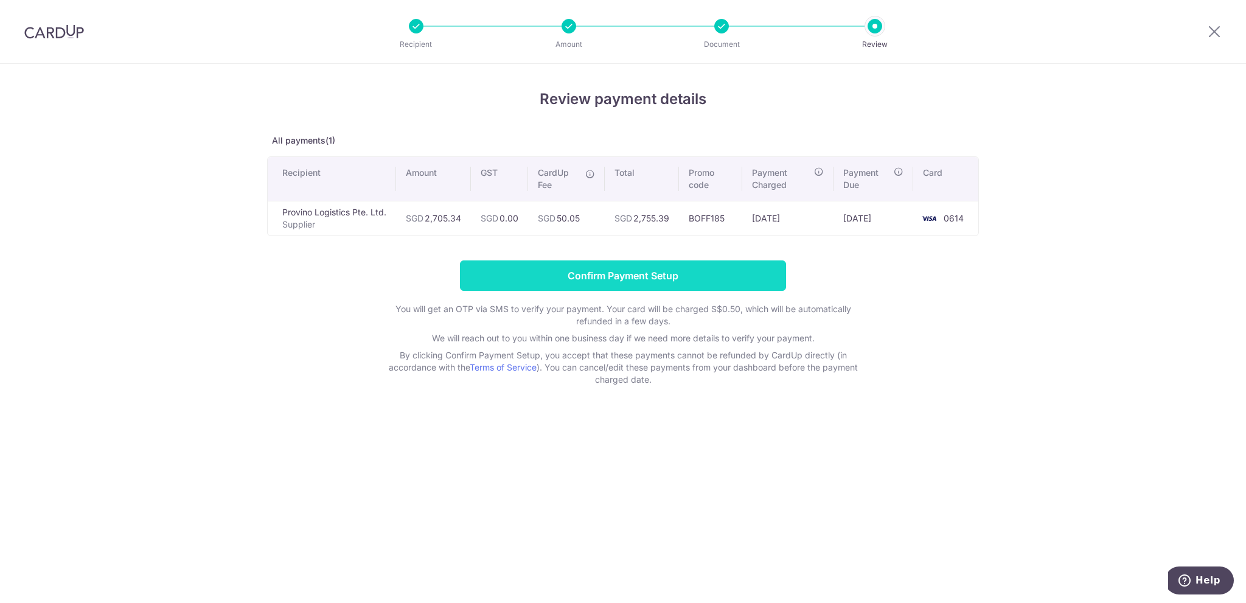
click at [678, 275] on input "Confirm Payment Setup" at bounding box center [623, 275] width 326 height 30
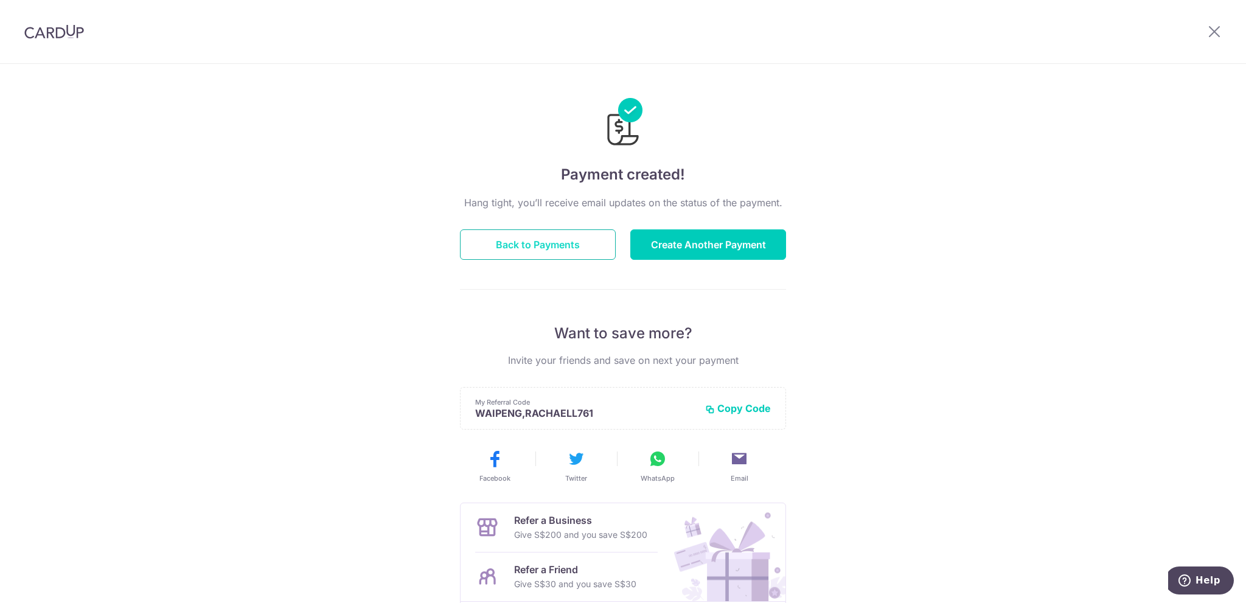
click at [547, 251] on button "Back to Payments" at bounding box center [538, 244] width 156 height 30
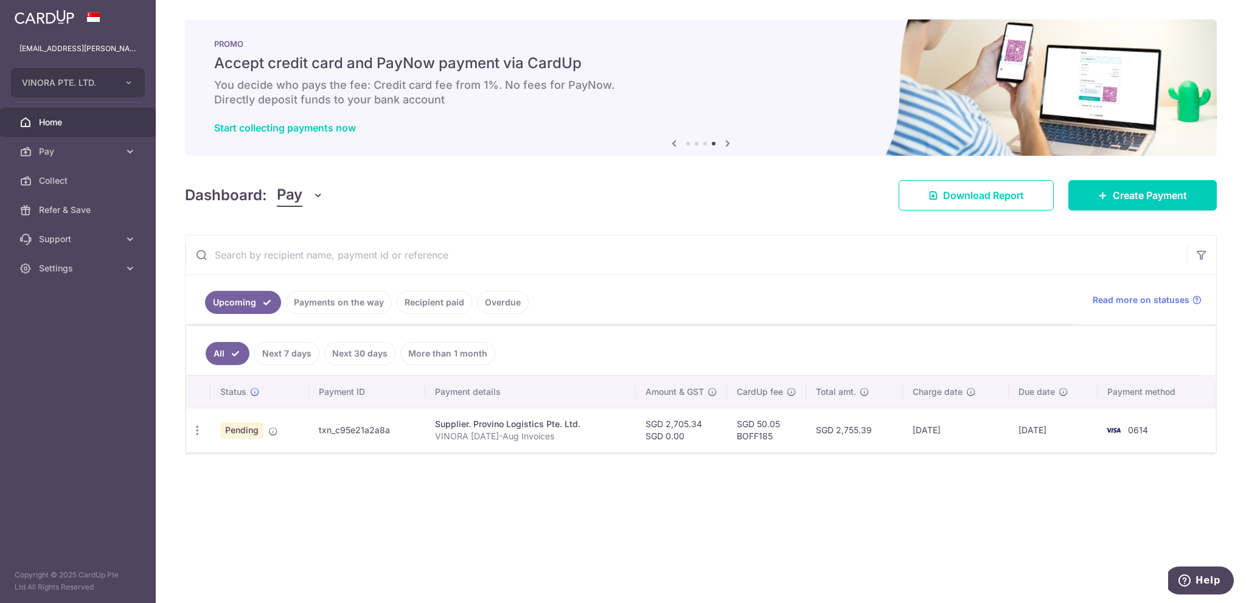
click at [856, 432] on td "SGD 2,755.39" at bounding box center [854, 430] width 97 height 44
click at [856, 431] on td "SGD 2,755.39" at bounding box center [854, 430] width 97 height 44
copy tr "SGD 2,755.39"
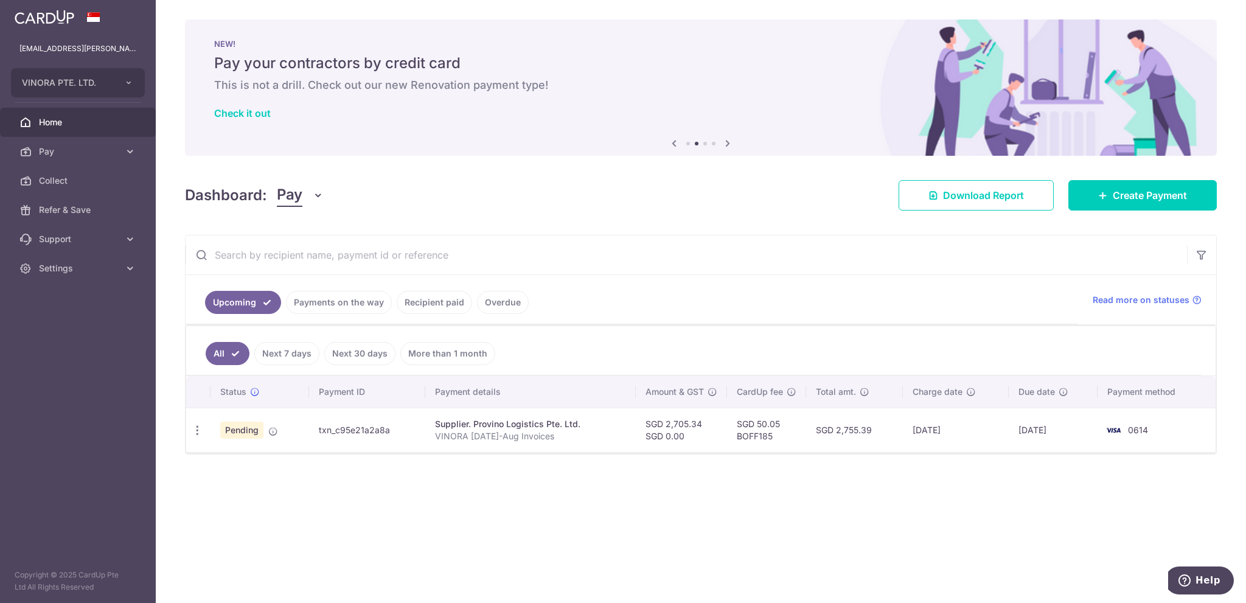
click at [363, 304] on link "Payments on the way" at bounding box center [339, 302] width 106 height 23
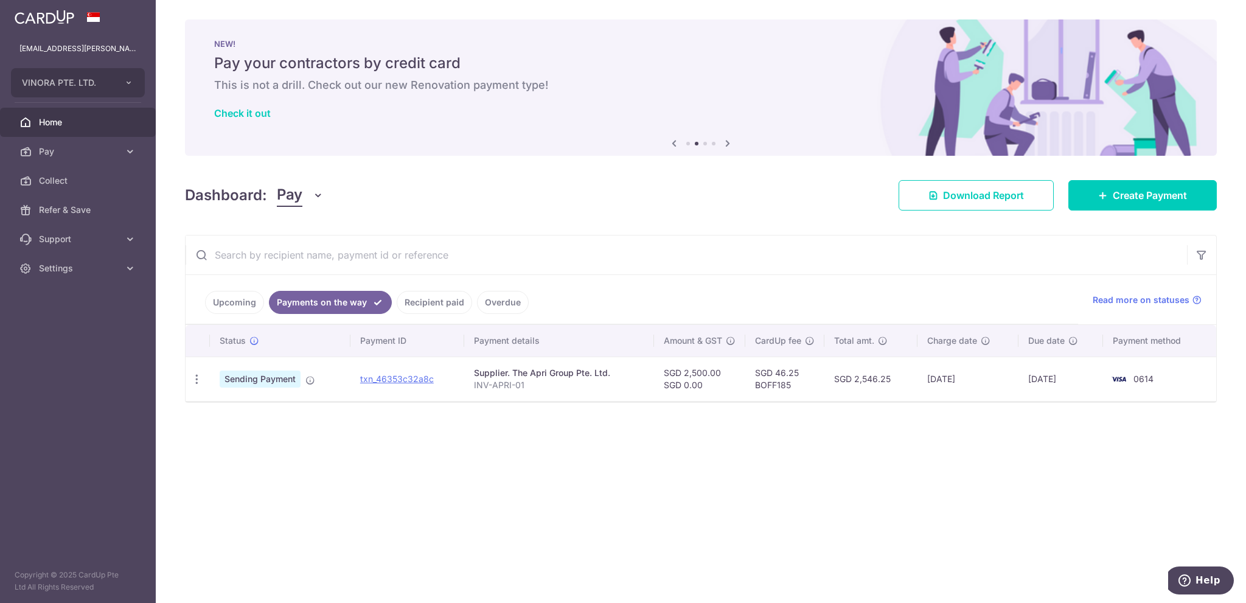
click at [766, 445] on div "× Pause Schedule Pause all future payments in this series Pause just this one p…" at bounding box center [701, 301] width 1090 height 603
click at [440, 310] on link "Recipient paid" at bounding box center [434, 302] width 75 height 23
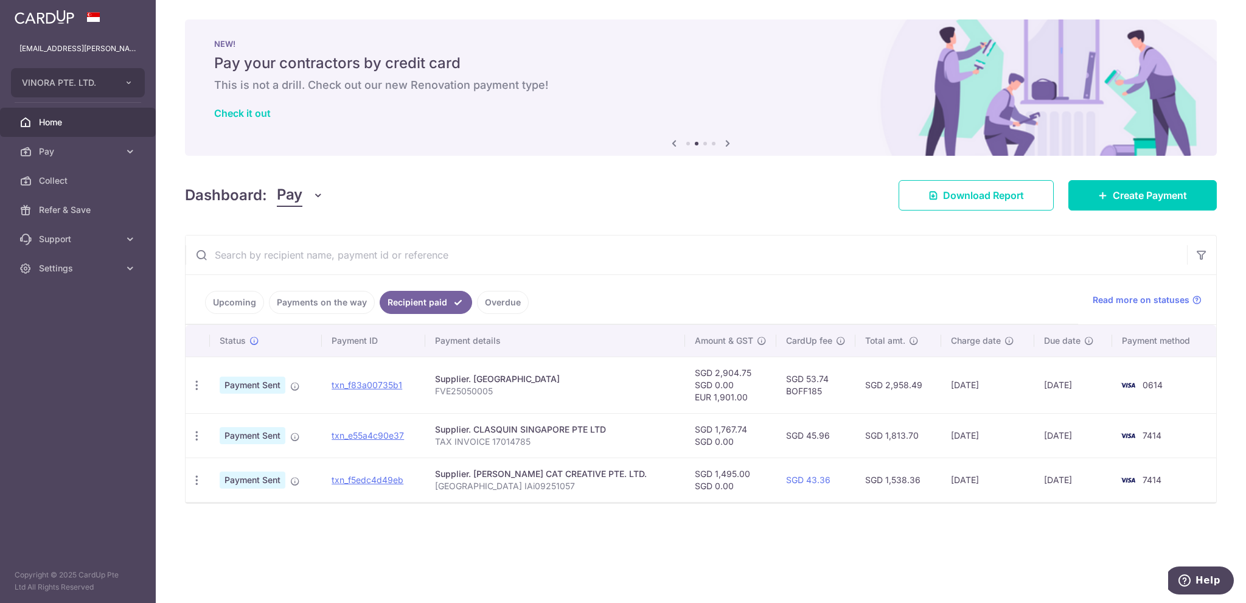
click at [872, 381] on td "SGD 2,958.49" at bounding box center [898, 384] width 86 height 57
copy td "2,958.49"
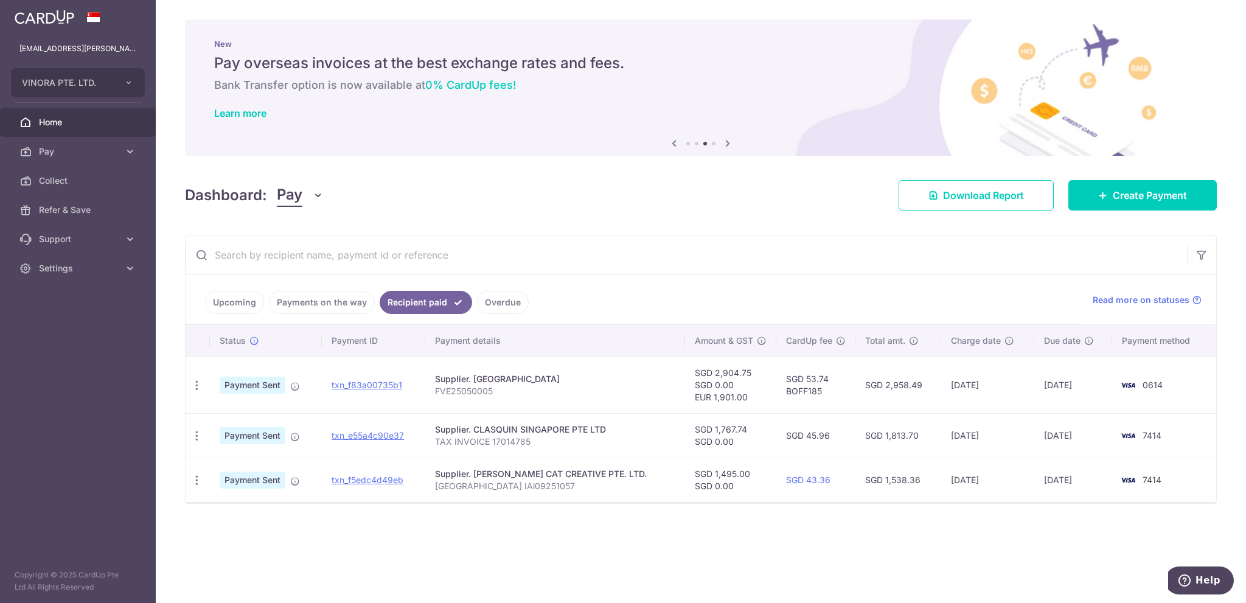
click at [650, 535] on div "× Pause Schedule Pause all future payments in this series Pause just this one p…" at bounding box center [701, 301] width 1090 height 603
click at [248, 299] on link "Upcoming" at bounding box center [234, 302] width 59 height 23
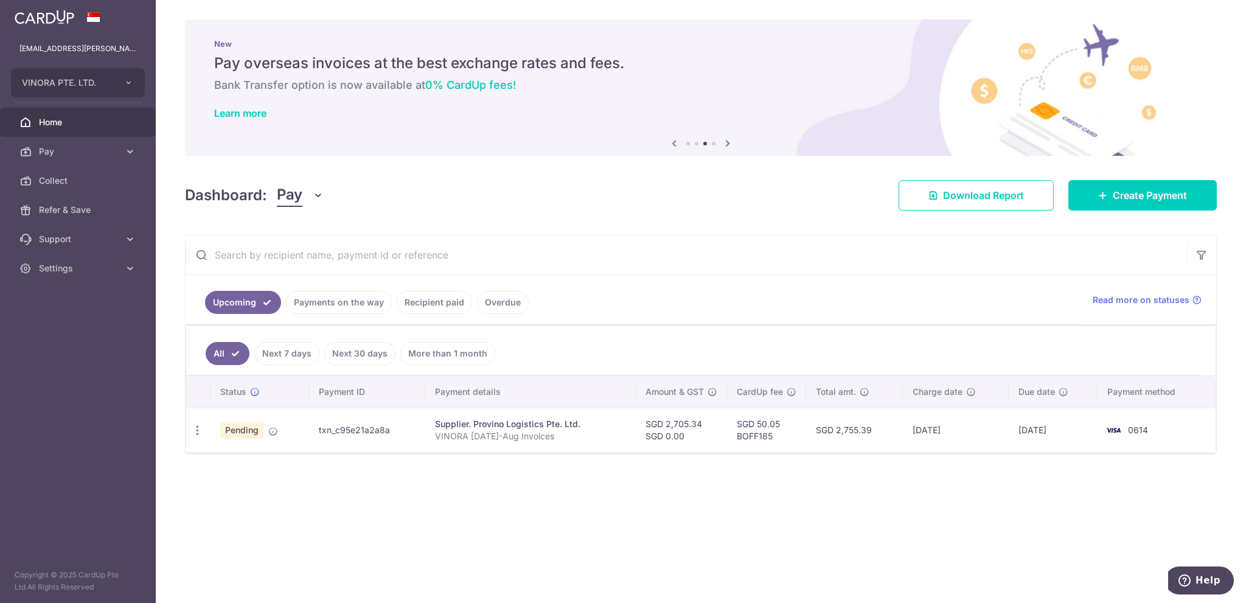
click at [858, 426] on td "SGD 2,755.39" at bounding box center [854, 430] width 97 height 44
copy td "2,755.39"
